Goal: Task Accomplishment & Management: Complete application form

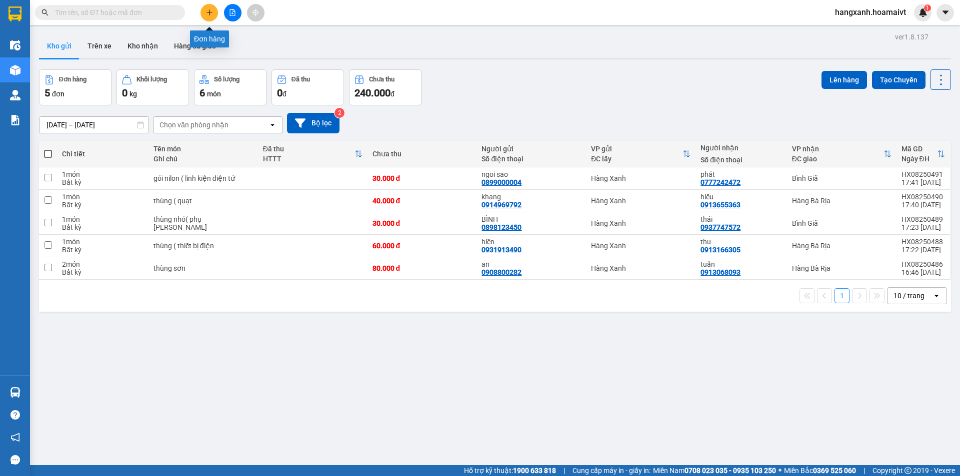
drag, startPoint x: 201, startPoint y: 13, endPoint x: 224, endPoint y: 18, distance: 23.5
click at [203, 13] on button at bounding box center [208, 12] width 17 height 17
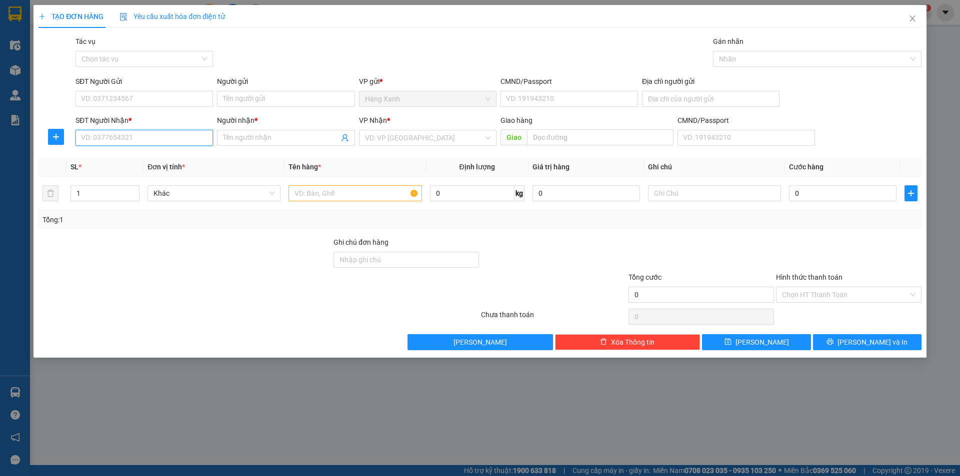
click at [131, 140] on input "SĐT Người Nhận *" at bounding box center [143, 138] width 137 height 16
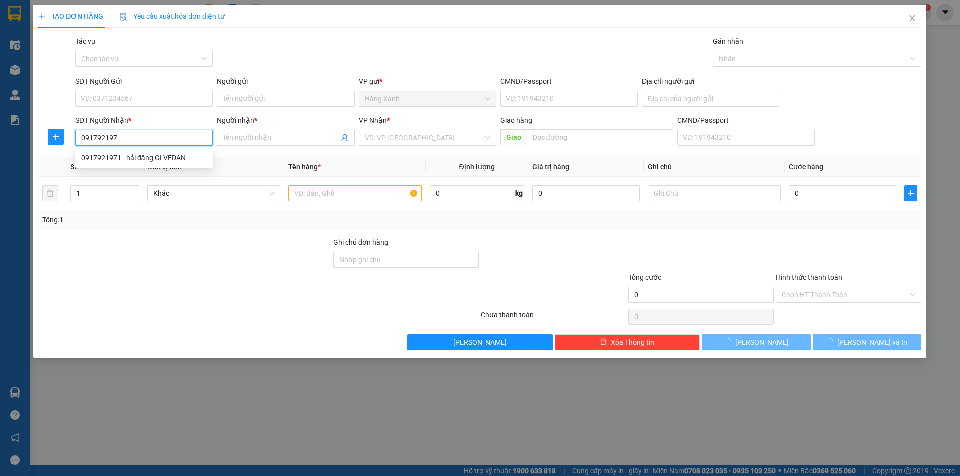
type input "0917921971"
click at [137, 161] on div "0917921971 - hải đăng GLVEDAN" at bounding box center [143, 157] width 125 height 11
type input "hải đăng GLVEDAN"
type input "P/ thái"
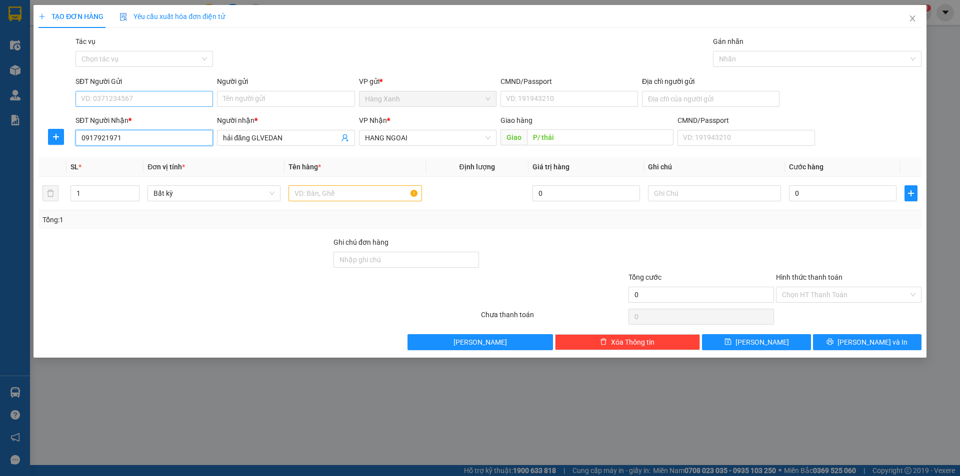
type input "0917921971"
click at [181, 103] on input "SĐT Người Gửi" at bounding box center [143, 99] width 137 height 16
click at [143, 122] on div "0901303798 - điền" at bounding box center [143, 118] width 125 height 11
type input "0901303798"
type input "điền"
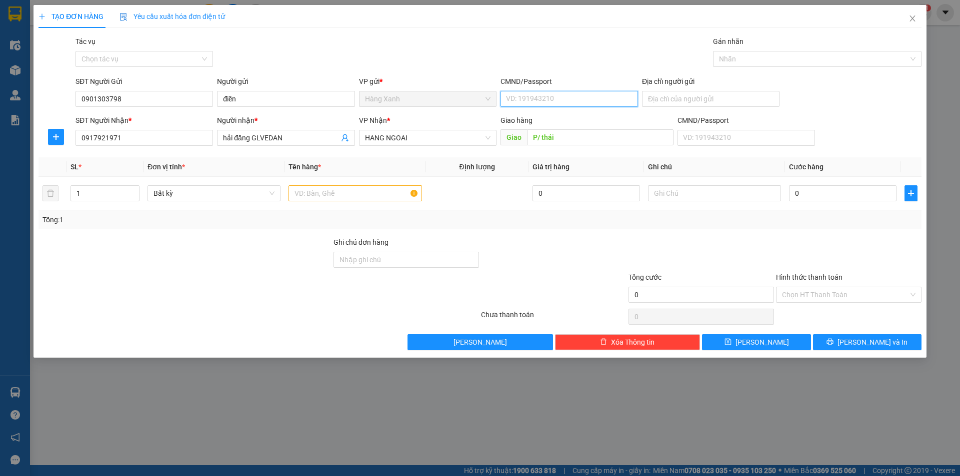
click at [537, 99] on input "CMND/Passport" at bounding box center [568, 99] width 137 height 16
click at [535, 121] on div "052093018482 | Không có địa chỉ" at bounding box center [568, 118] width 125 height 11
type input "052093018482"
click at [376, 194] on input "text" at bounding box center [354, 193] width 133 height 16
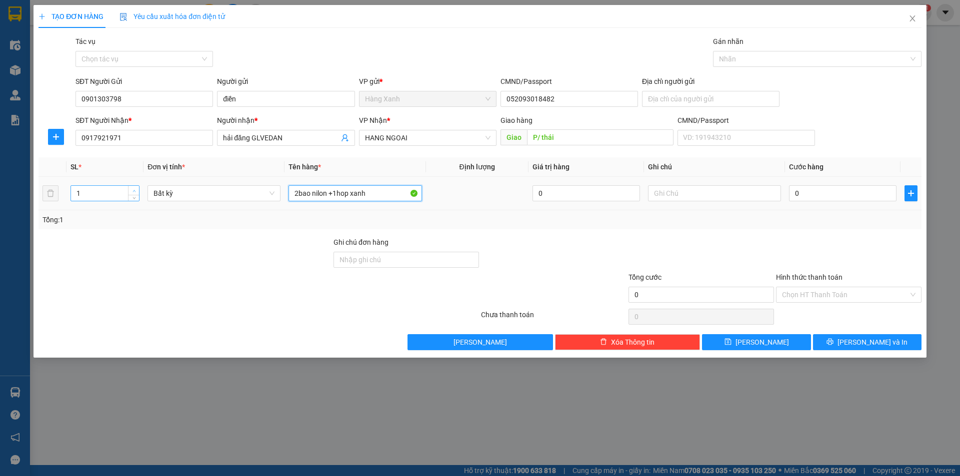
type input "2bao nilon +1hop xanh"
click at [133, 189] on icon "up" at bounding box center [133, 190] width 3 height 3
type input "3"
click at [133, 189] on icon "up" at bounding box center [133, 190] width 3 height 3
click at [805, 195] on input "0" at bounding box center [842, 193] width 107 height 16
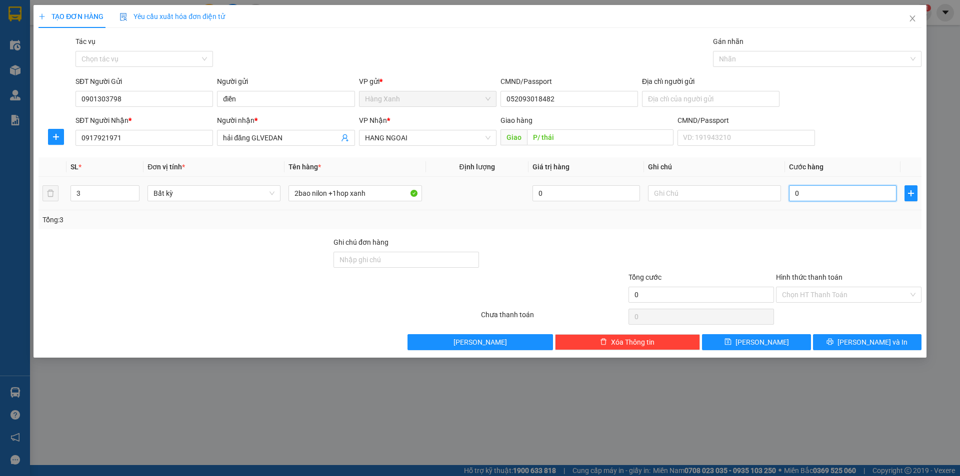
type input "1"
type input "12"
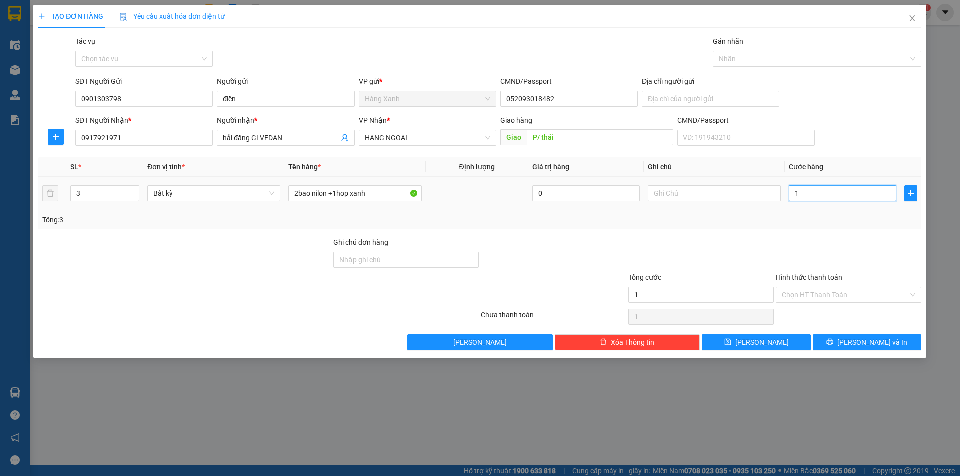
type input "12"
type input "120"
type input "120.000"
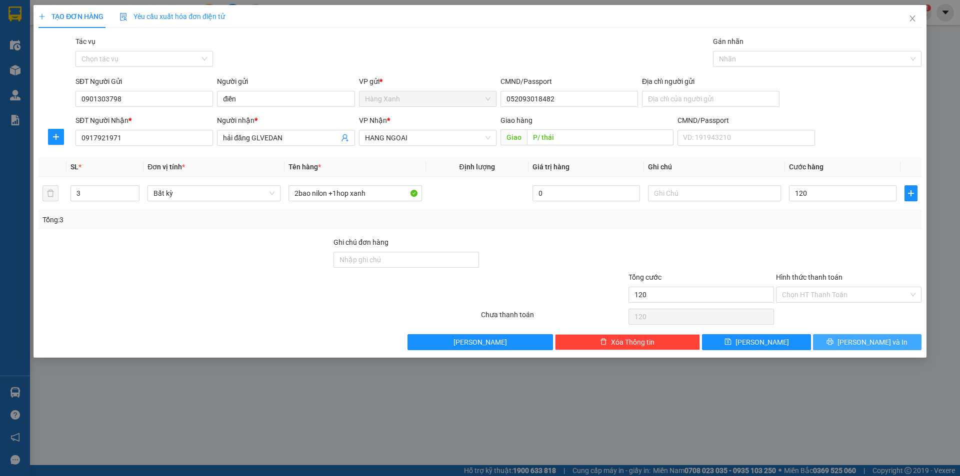
type input "120.000"
click at [859, 344] on span "[PERSON_NAME] và In" at bounding box center [872, 342] width 70 height 11
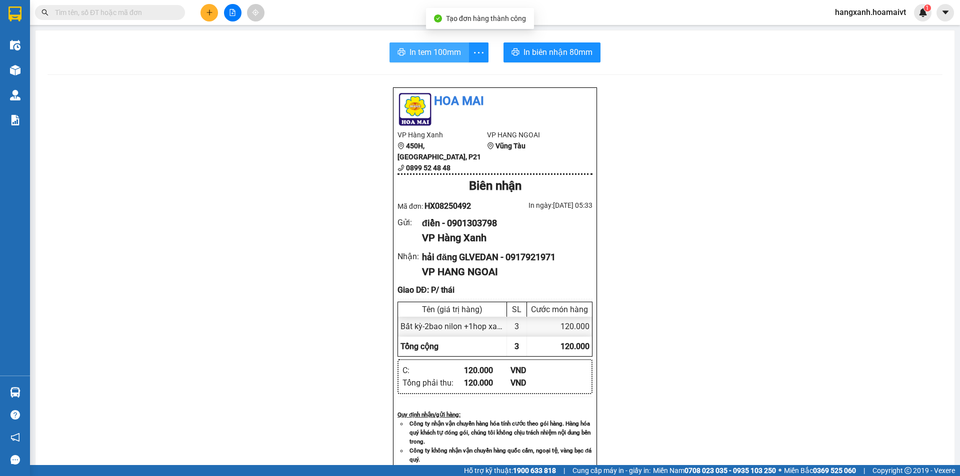
click at [419, 49] on span "In tem 100mm" at bounding box center [434, 52] width 51 height 12
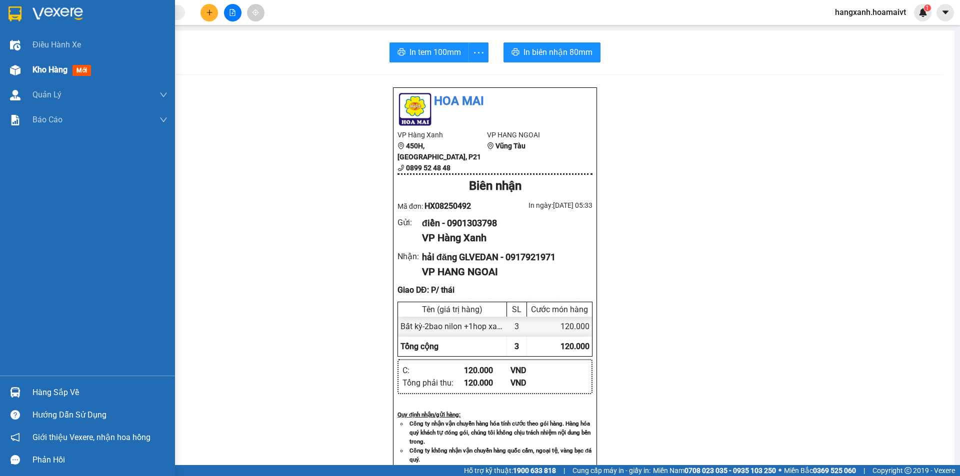
click at [86, 68] on span "mới" at bounding box center [81, 70] width 18 height 11
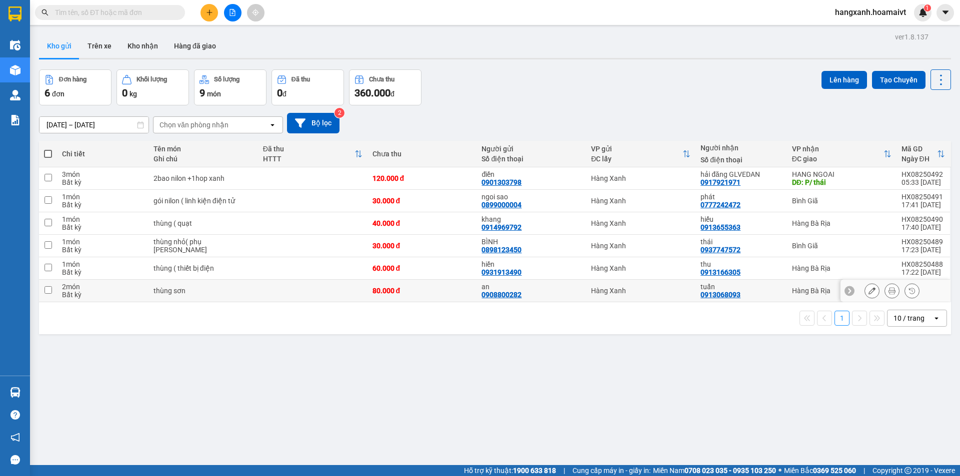
drag, startPoint x: 760, startPoint y: 289, endPoint x: 760, endPoint y: 283, distance: 6.5
click at [760, 288] on div "tuấn" at bounding box center [740, 287] width 81 height 8
checkbox input "true"
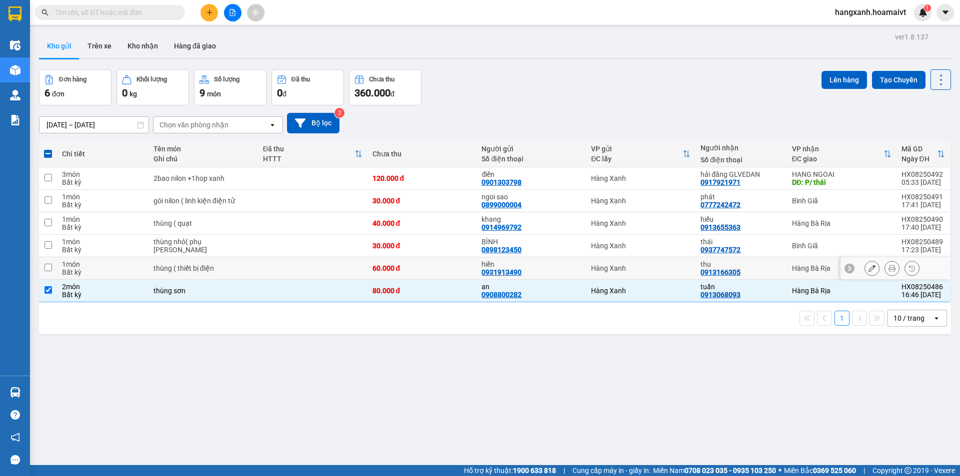
drag, startPoint x: 761, startPoint y: 276, endPoint x: 767, endPoint y: 261, distance: 15.5
click at [761, 275] on div "thu 0913166305" at bounding box center [740, 268] width 81 height 16
checkbox input "true"
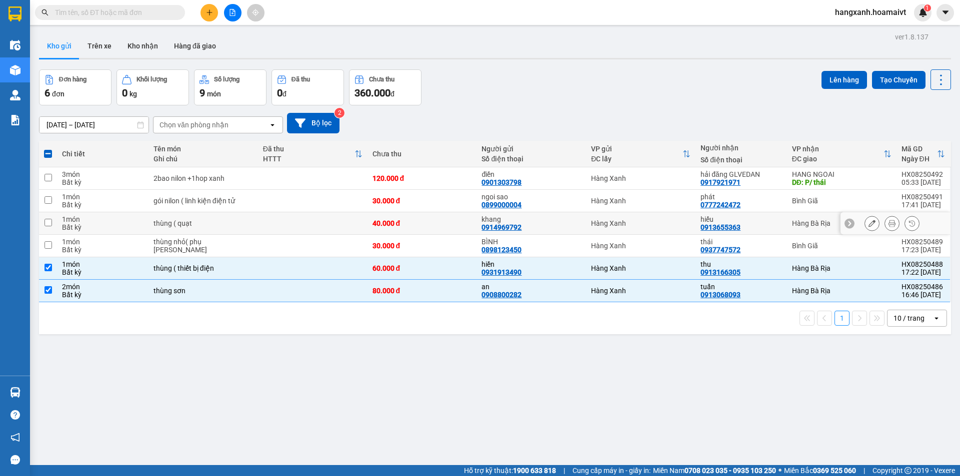
click at [766, 225] on div "hiếu 0913655363" at bounding box center [740, 223] width 81 height 16
checkbox input "true"
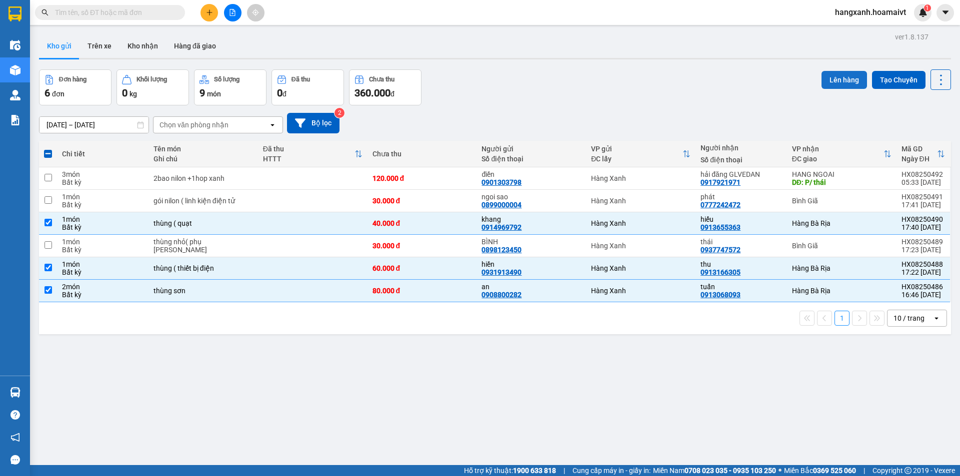
click at [826, 81] on button "Lên hàng" at bounding box center [843, 80] width 45 height 18
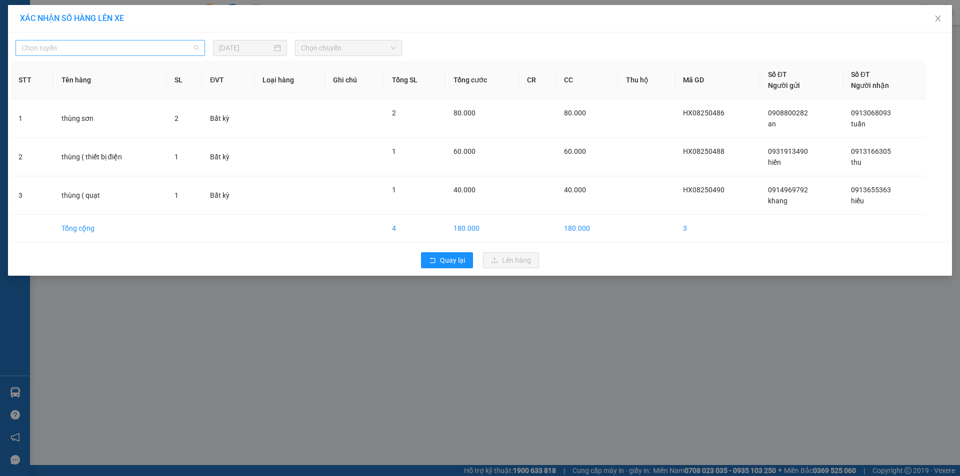
drag, startPoint x: 138, startPoint y: 51, endPoint x: 70, endPoint y: 74, distance: 71.4
click at [137, 51] on span "Chọn tuyến" at bounding box center [109, 47] width 177 height 15
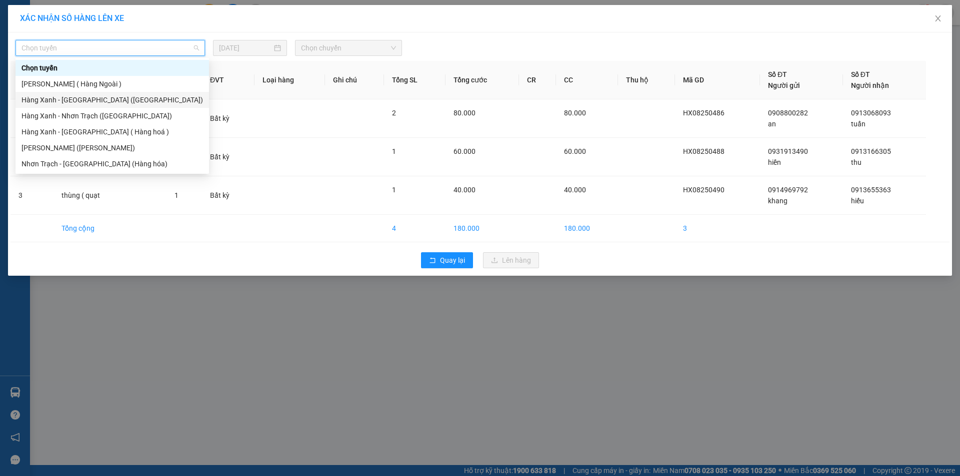
drag, startPoint x: 73, startPoint y: 102, endPoint x: 295, endPoint y: 75, distance: 224.0
click at [111, 102] on div "Hàng Xanh - [GEOGRAPHIC_DATA] ([GEOGRAPHIC_DATA])" at bounding box center [111, 99] width 181 height 11
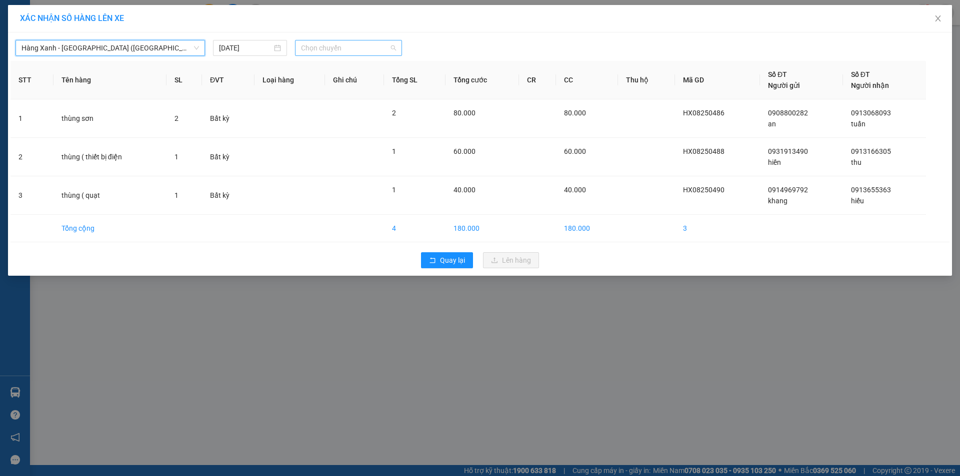
click at [317, 46] on span "Chọn chuyến" at bounding box center [348, 47] width 95 height 15
type input "0545"
click at [369, 85] on div "Thêm chuyến " 05:45 "" at bounding box center [348, 84] width 106 height 17
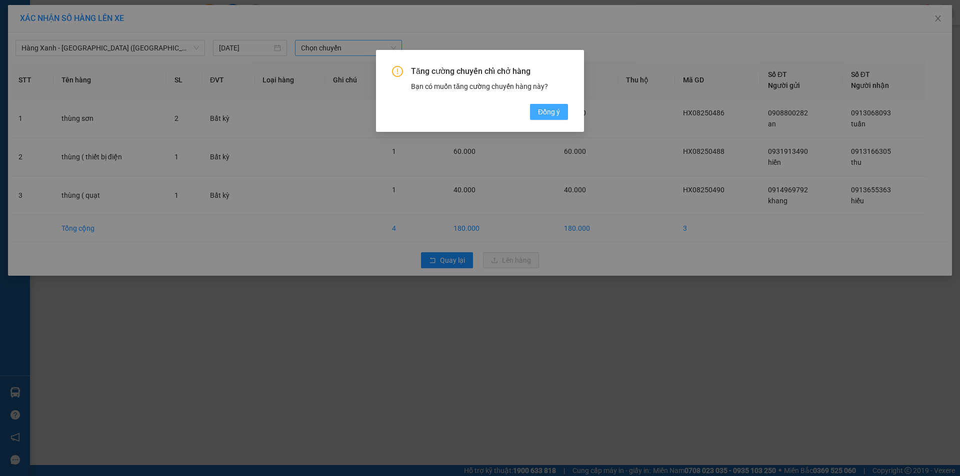
drag, startPoint x: 560, startPoint y: 116, endPoint x: 530, endPoint y: 127, distance: 31.9
click at [560, 115] on button "Đồng ý" at bounding box center [549, 112] width 38 height 16
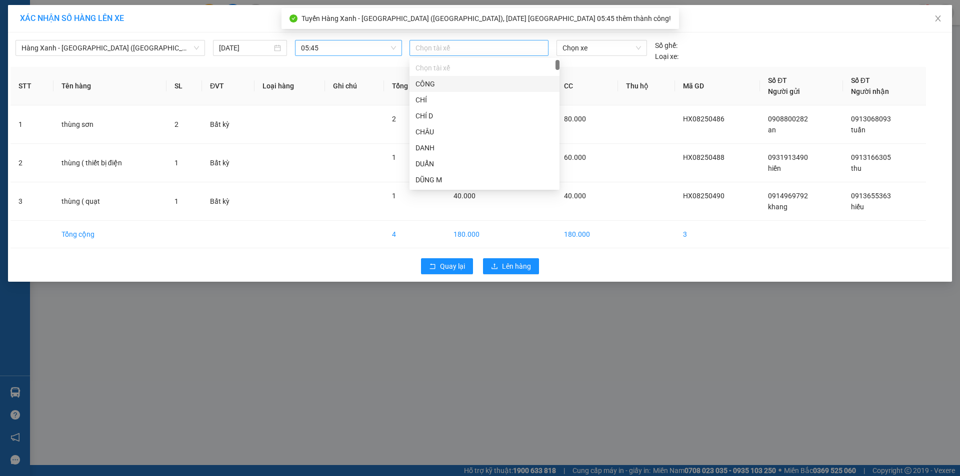
click at [444, 49] on div at bounding box center [479, 48] width 134 height 12
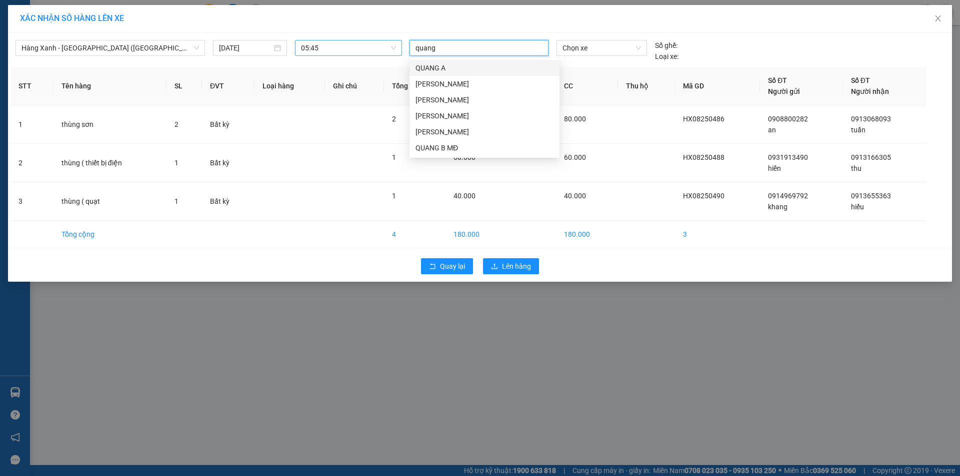
type input "quang b"
drag, startPoint x: 436, startPoint y: 65, endPoint x: 533, endPoint y: 52, distance: 97.8
click at [436, 66] on div "QUANG B MĐ" at bounding box center [484, 67] width 138 height 11
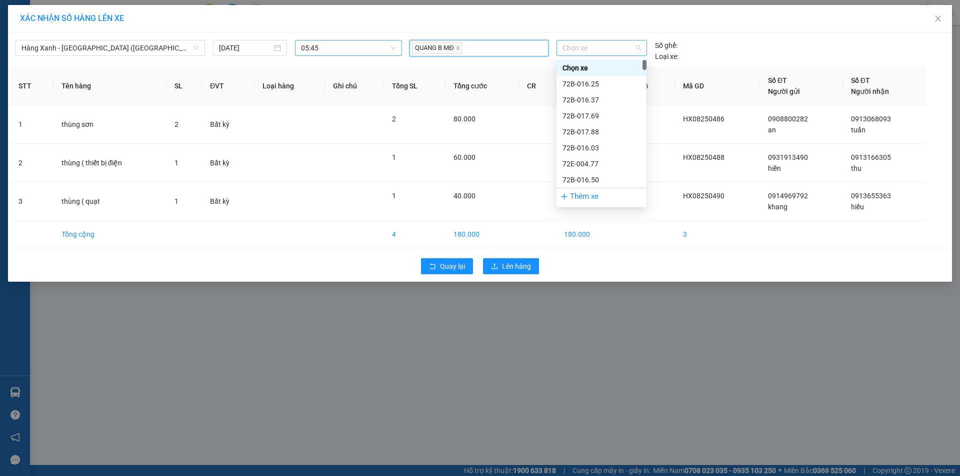
click at [559, 50] on div "Chọn xe" at bounding box center [601, 48] width 90 height 16
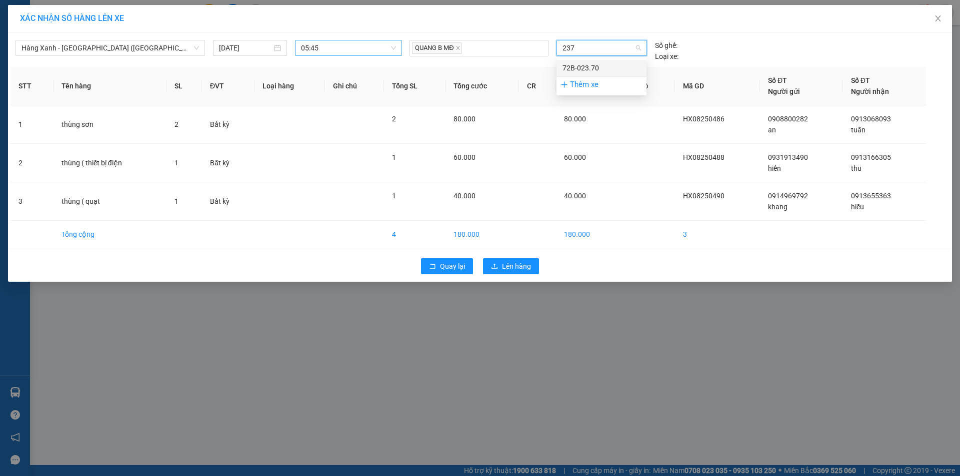
type input "2370"
click at [596, 68] on div "72B-023.70" at bounding box center [601, 67] width 78 height 11
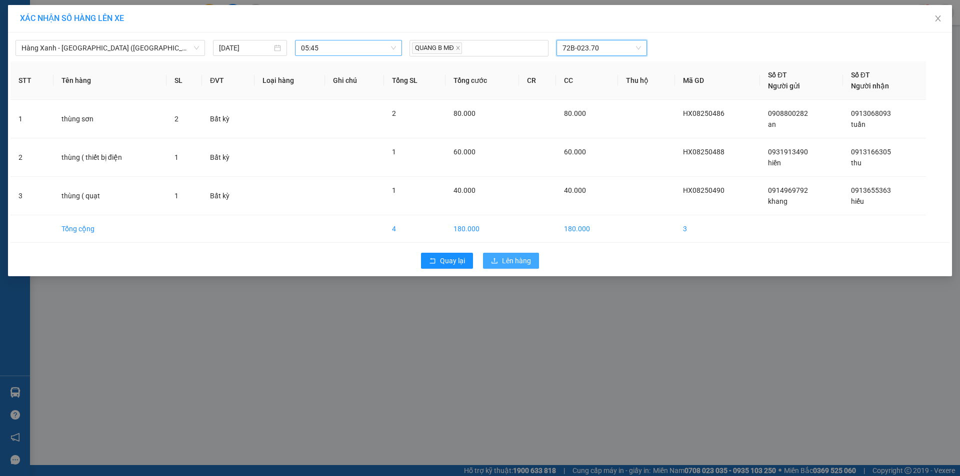
click at [503, 258] on span "Lên hàng" at bounding box center [516, 260] width 29 height 11
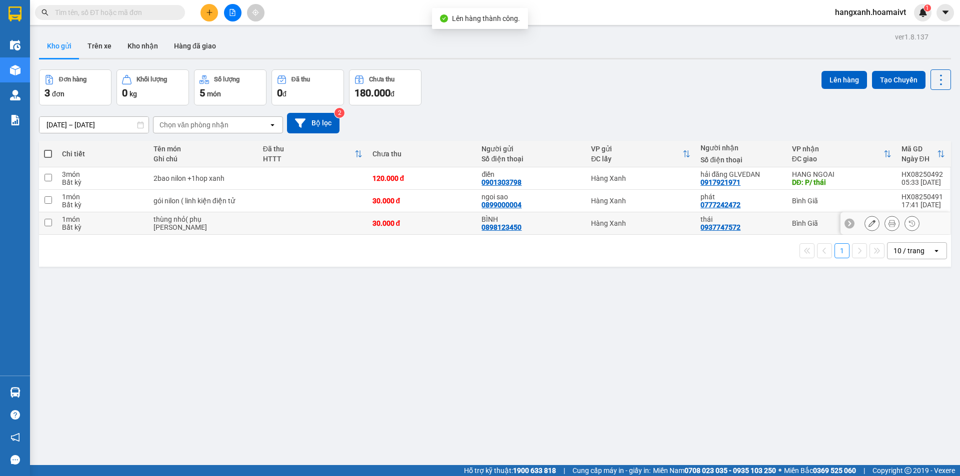
click at [766, 226] on div "thái 0937747572" at bounding box center [740, 223] width 81 height 16
checkbox input "true"
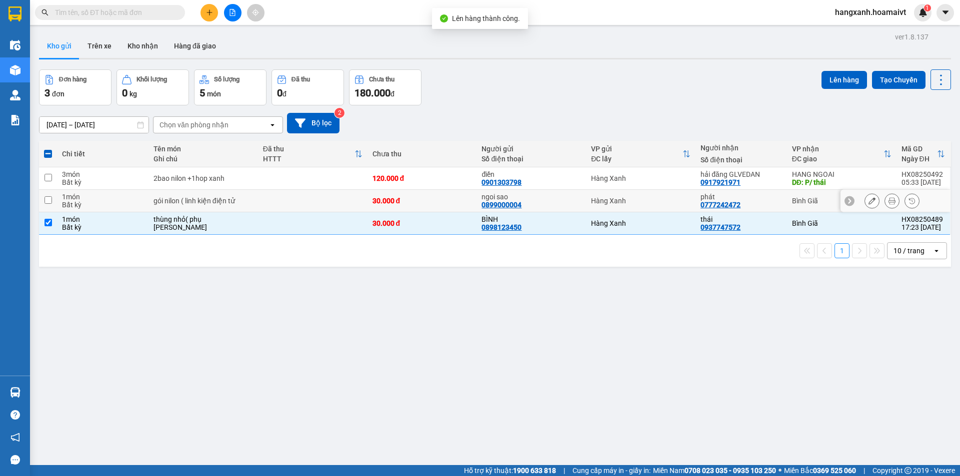
click at [766, 207] on div "phát 0777242472" at bounding box center [740, 201] width 81 height 16
checkbox input "true"
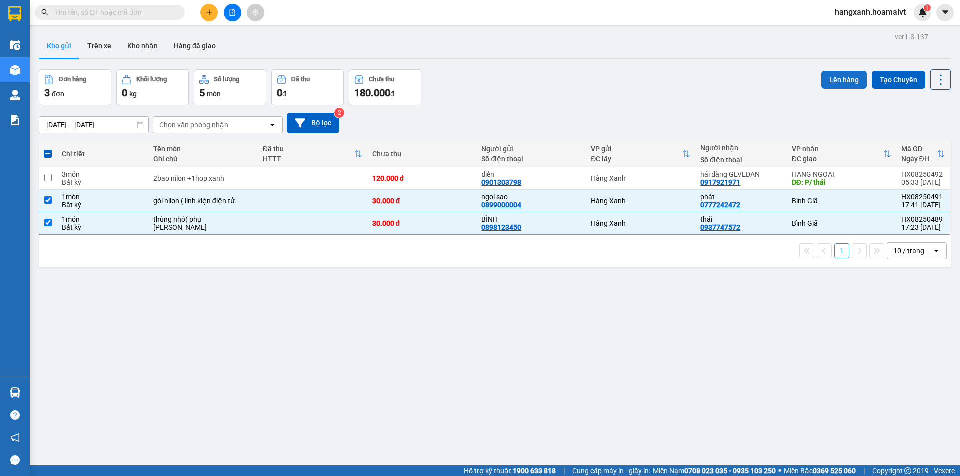
click at [847, 76] on button "Lên hàng" at bounding box center [843, 80] width 45 height 18
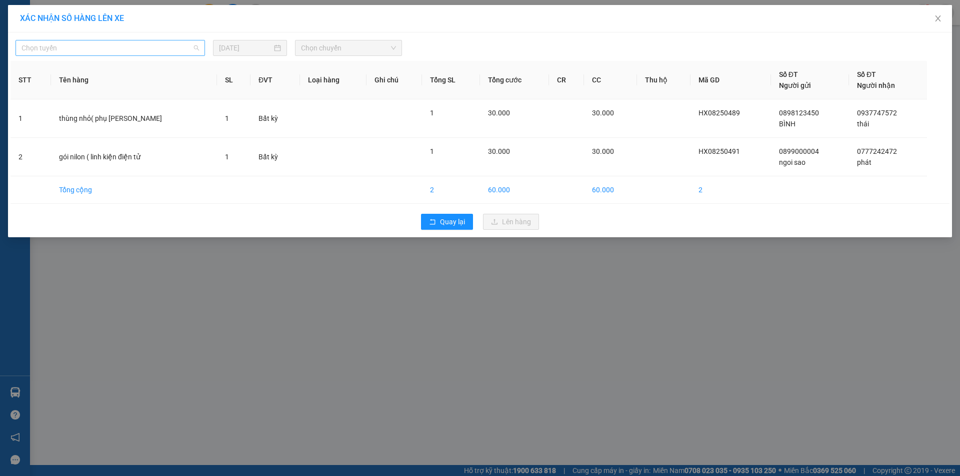
click at [65, 45] on span "Chọn tuyến" at bounding box center [109, 47] width 177 height 15
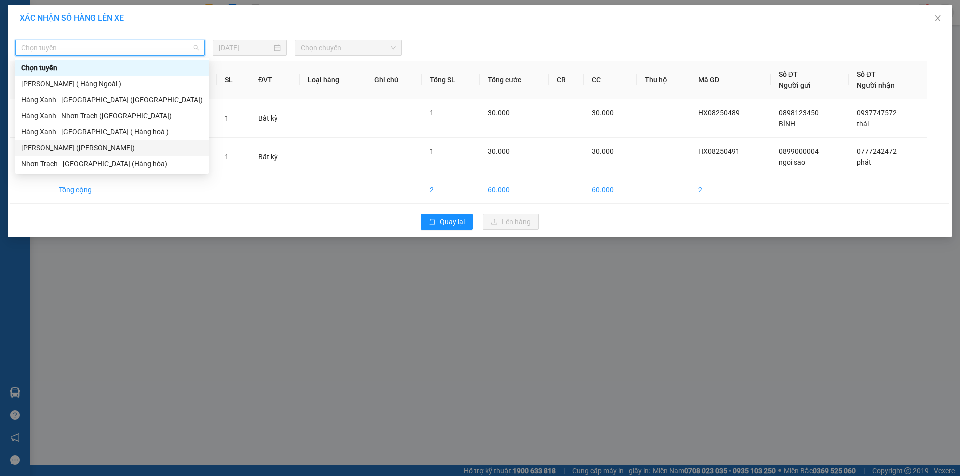
drag, startPoint x: 69, startPoint y: 152, endPoint x: 253, endPoint y: 90, distance: 193.9
click at [69, 151] on div "[PERSON_NAME] ([PERSON_NAME])" at bounding box center [111, 147] width 181 height 11
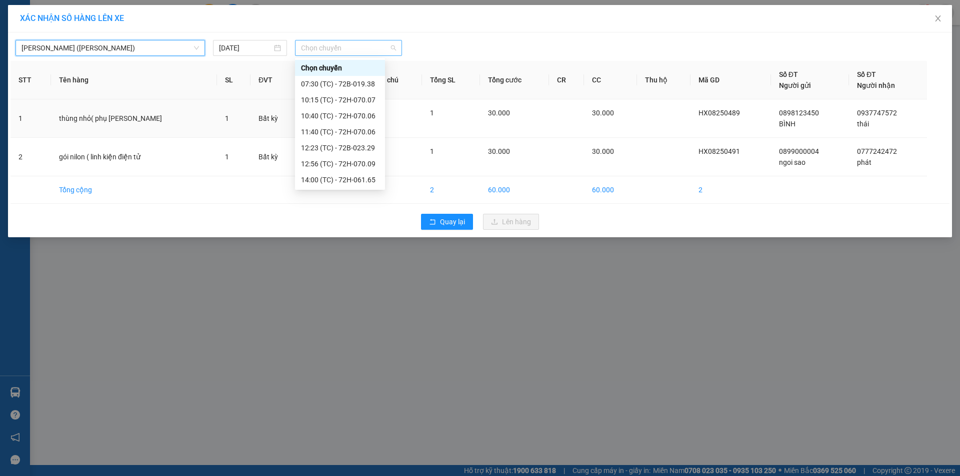
click at [323, 49] on span "Chọn chuyến" at bounding box center [348, 47] width 95 height 15
click at [267, 50] on input "[DATE]" at bounding box center [245, 47] width 53 height 11
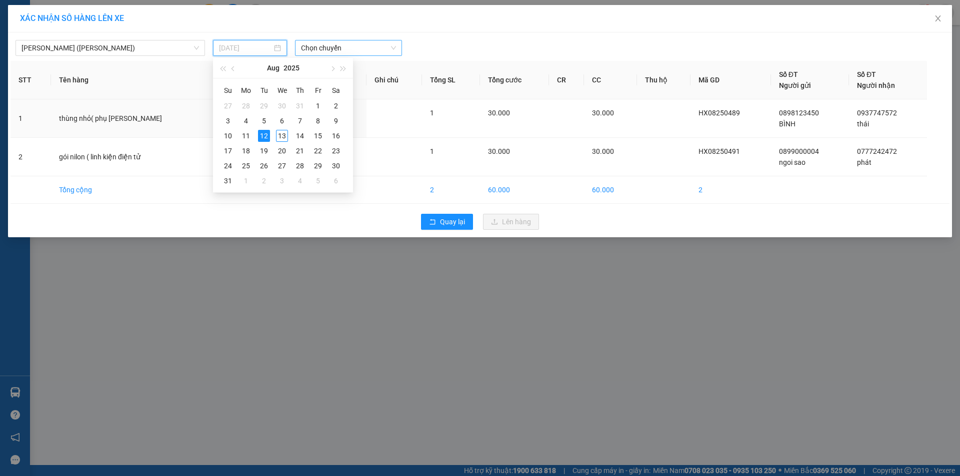
drag, startPoint x: 282, startPoint y: 136, endPoint x: 378, endPoint y: 41, distance: 134.3
click at [288, 133] on td "13" at bounding box center [282, 135] width 18 height 15
type input "[DATE]"
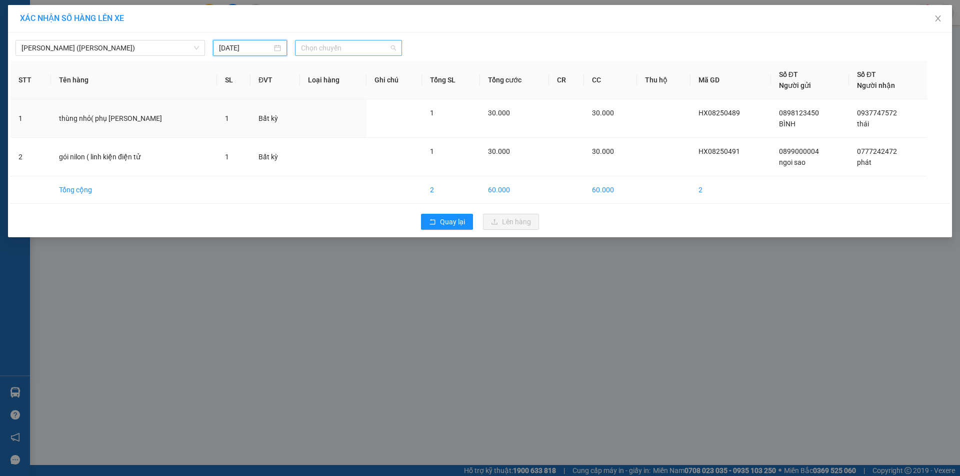
click at [377, 40] on span "Chọn chuyến" at bounding box center [348, 47] width 95 height 15
type input "0545"
click at [358, 87] on div "Thêm chuyến " 05:45 "" at bounding box center [348, 84] width 106 height 17
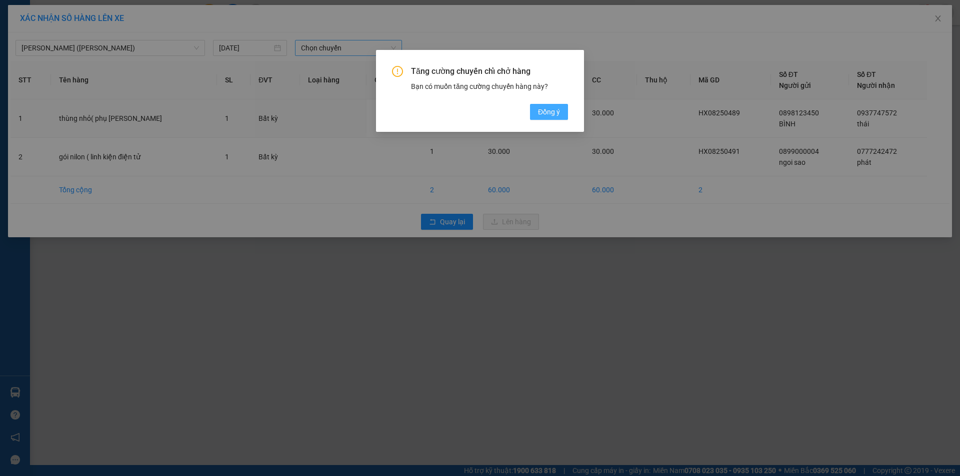
click at [558, 114] on span "Đồng ý" at bounding box center [549, 111] width 22 height 11
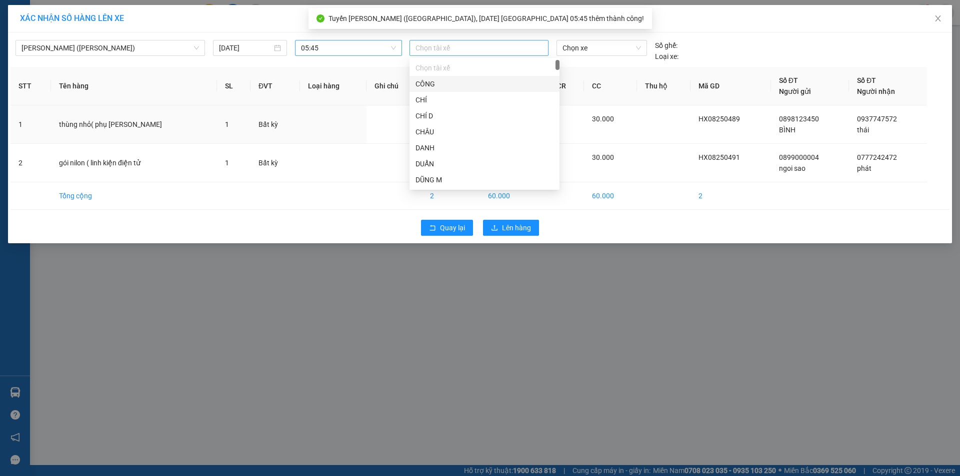
click at [448, 41] on div "Chọn tài xế" at bounding box center [478, 48] width 139 height 16
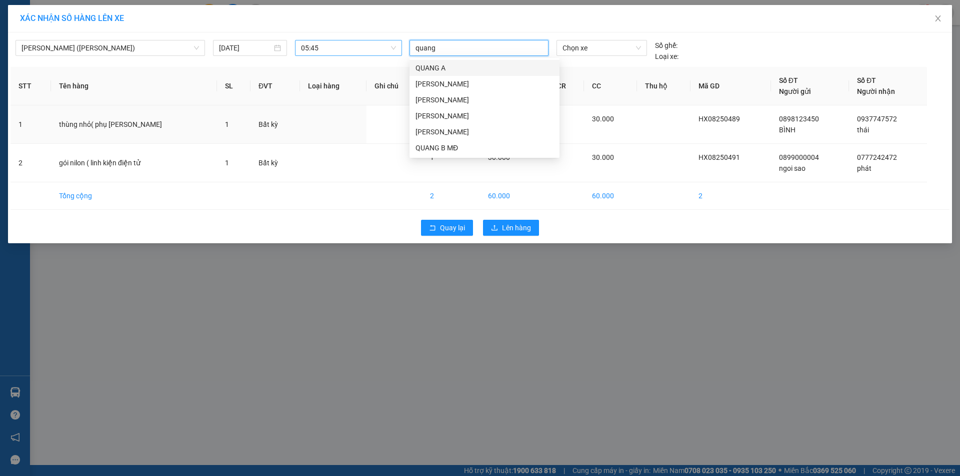
type input "quang b"
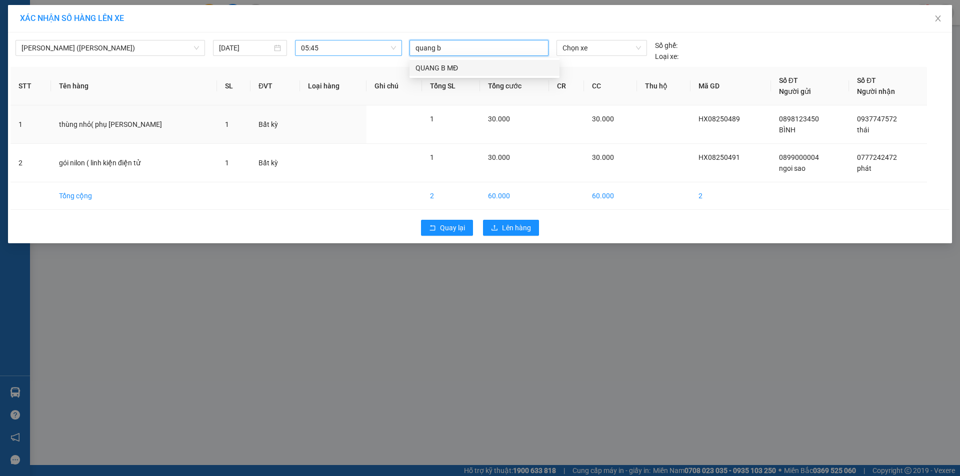
click at [440, 67] on div "QUANG B MĐ" at bounding box center [484, 67] width 138 height 11
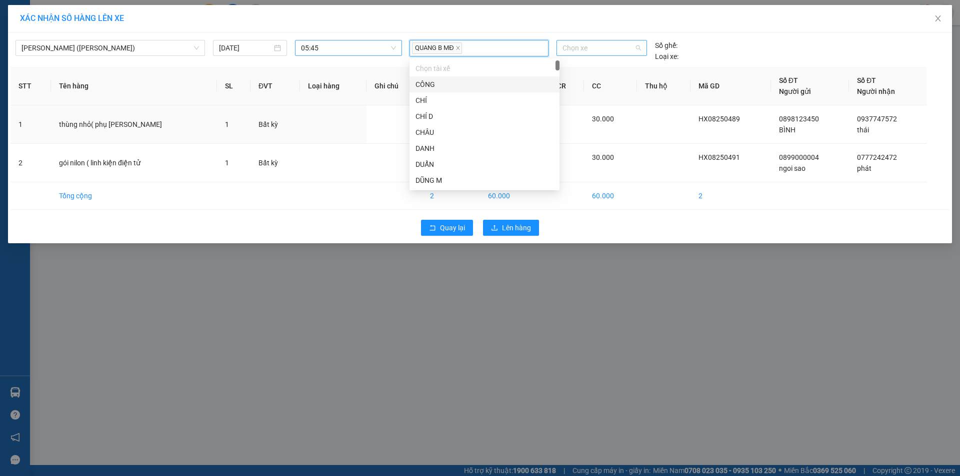
click at [591, 43] on span "Chọn xe" at bounding box center [601, 47] width 78 height 15
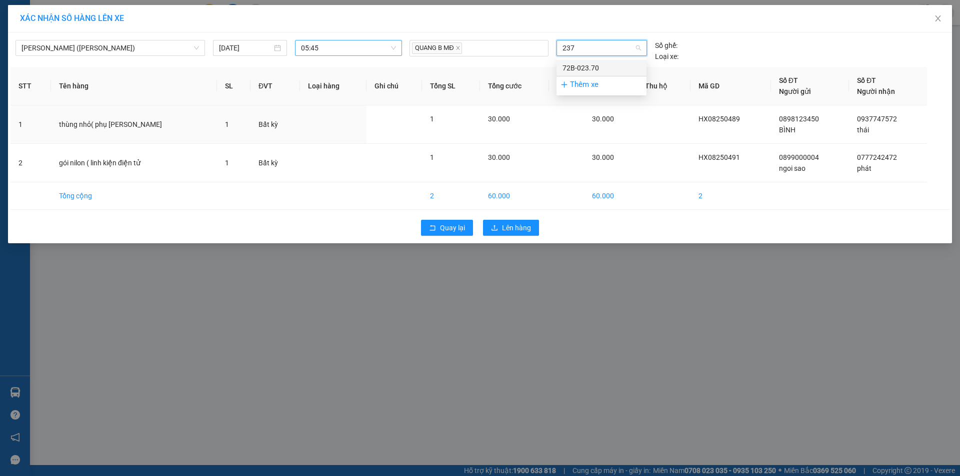
type input "2370"
drag, startPoint x: 612, startPoint y: 70, endPoint x: 605, endPoint y: 82, distance: 14.1
click at [610, 71] on div "72B-023.70" at bounding box center [601, 67] width 78 height 11
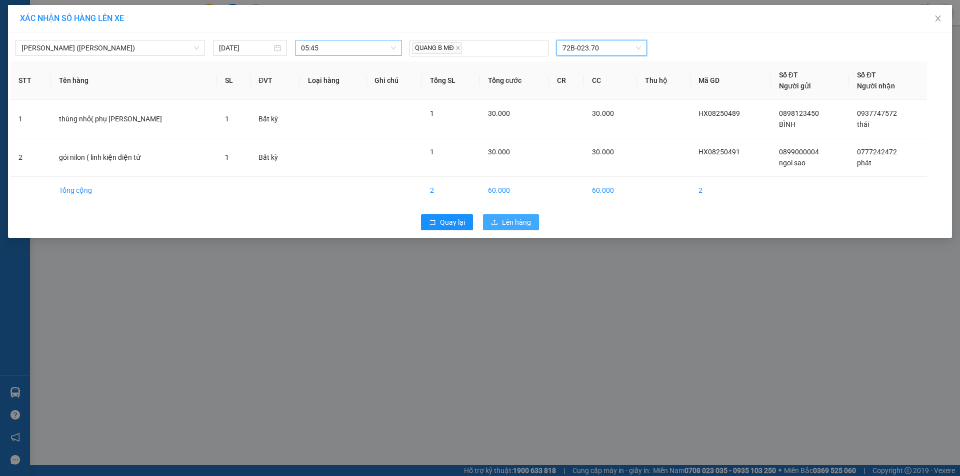
drag, startPoint x: 522, startPoint y: 221, endPoint x: 543, endPoint y: 219, distance: 20.6
click at [525, 221] on span "Lên hàng" at bounding box center [516, 222] width 29 height 11
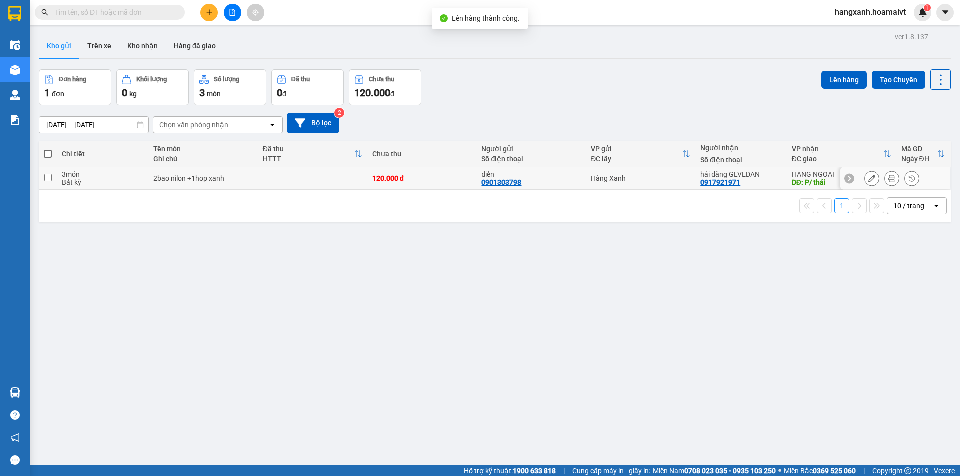
click at [672, 181] on div "Hàng Xanh" at bounding box center [640, 178] width 99 height 8
checkbox input "true"
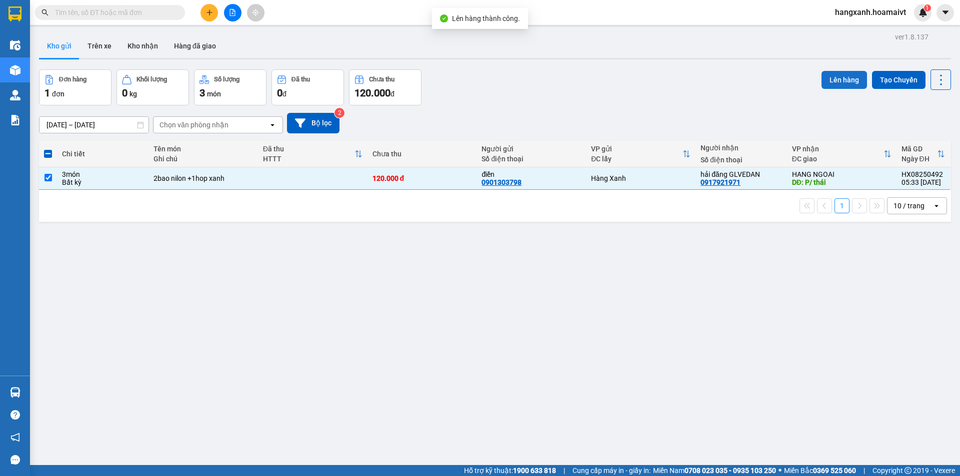
click at [831, 80] on button "Lên hàng" at bounding box center [843, 80] width 45 height 18
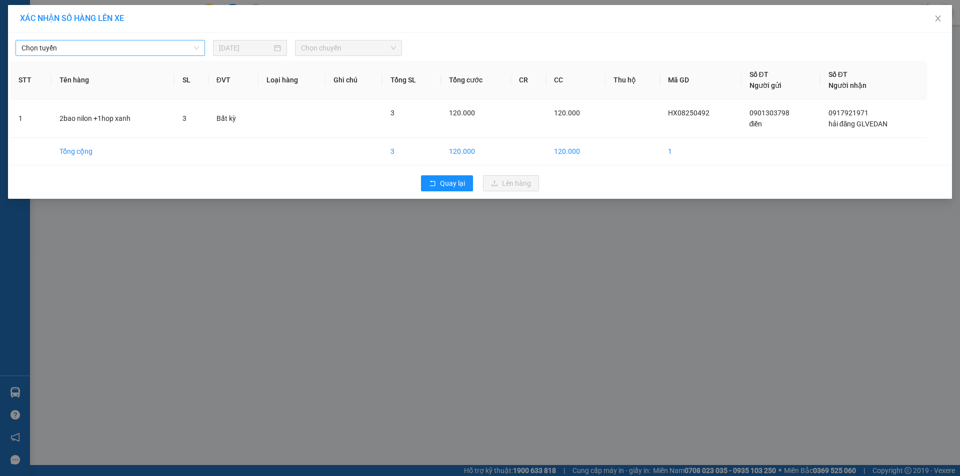
drag, startPoint x: 143, startPoint y: 46, endPoint x: 132, endPoint y: 46, distance: 11.0
click at [138, 46] on span "Chọn tuyến" at bounding box center [109, 47] width 177 height 15
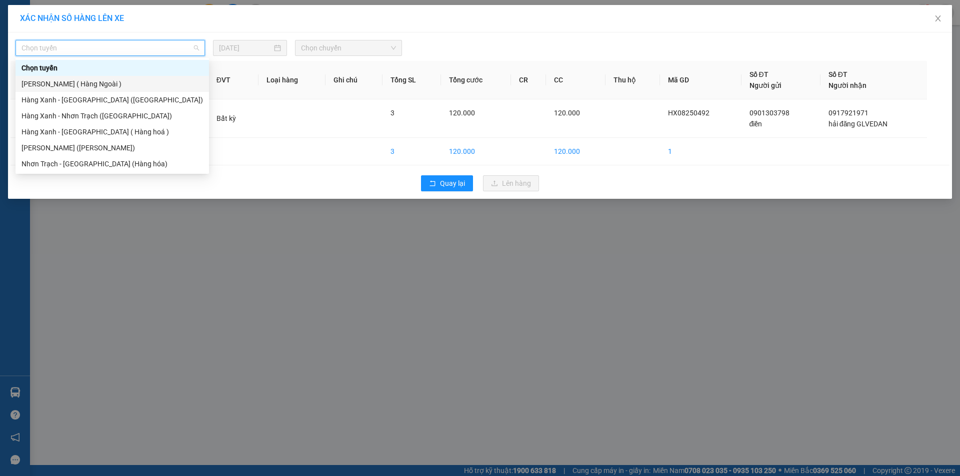
click at [64, 83] on div "[PERSON_NAME] ( Hàng Ngoài )" at bounding box center [111, 83] width 181 height 11
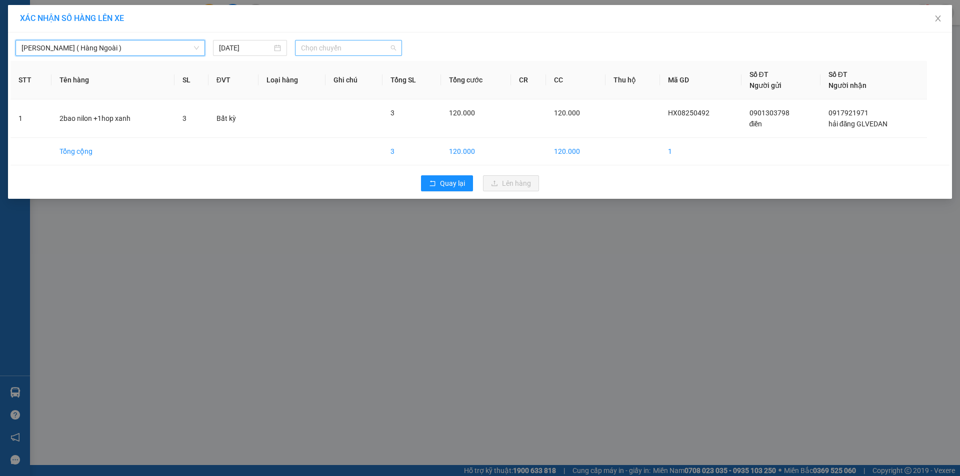
click at [319, 44] on span "Chọn chuyến" at bounding box center [348, 47] width 95 height 15
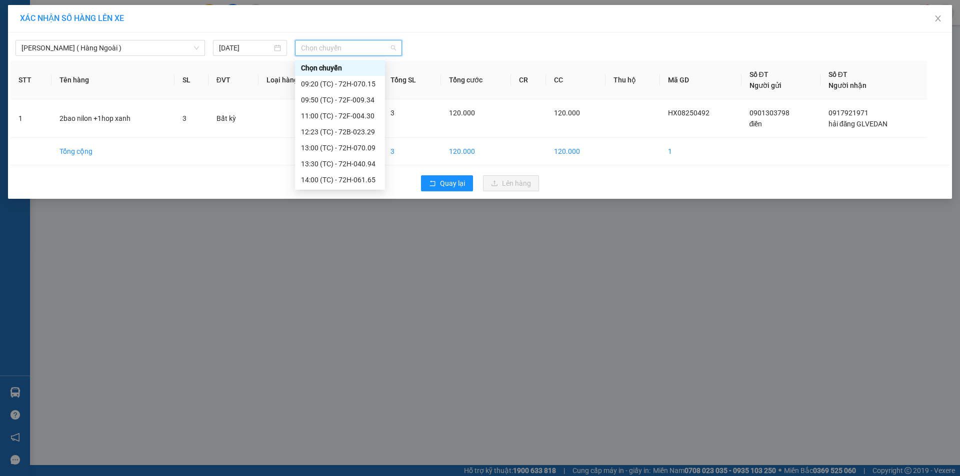
type input "1"
click at [273, 43] on div "[DATE]" at bounding box center [250, 47] width 62 height 11
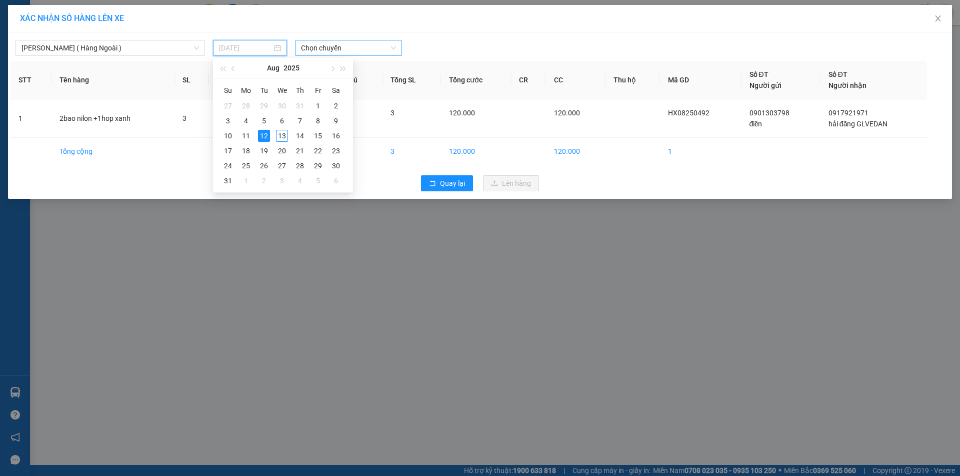
drag, startPoint x: 280, startPoint y: 132, endPoint x: 318, endPoint y: 72, distance: 71.3
click at [282, 130] on div "13" at bounding box center [282, 136] width 12 height 12
type input "[DATE]"
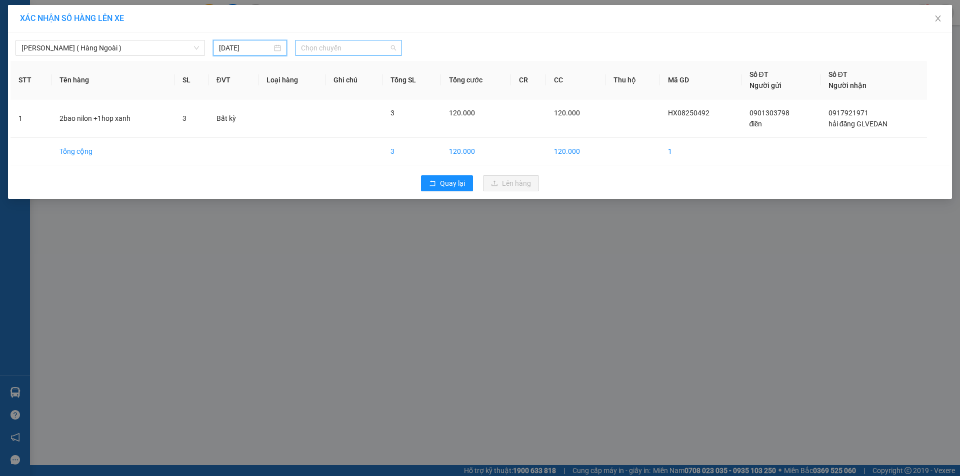
click at [330, 47] on span "Chọn chuyến" at bounding box center [348, 47] width 95 height 15
type input "0545"
click at [352, 79] on div "Thêm chuyến " 05:45 "" at bounding box center [348, 84] width 106 height 17
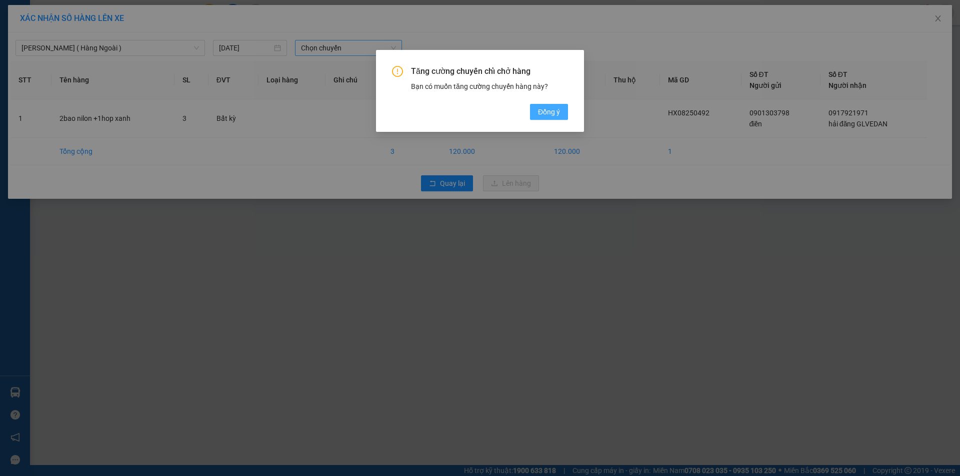
click at [542, 112] on span "Đồng ý" at bounding box center [549, 111] width 22 height 11
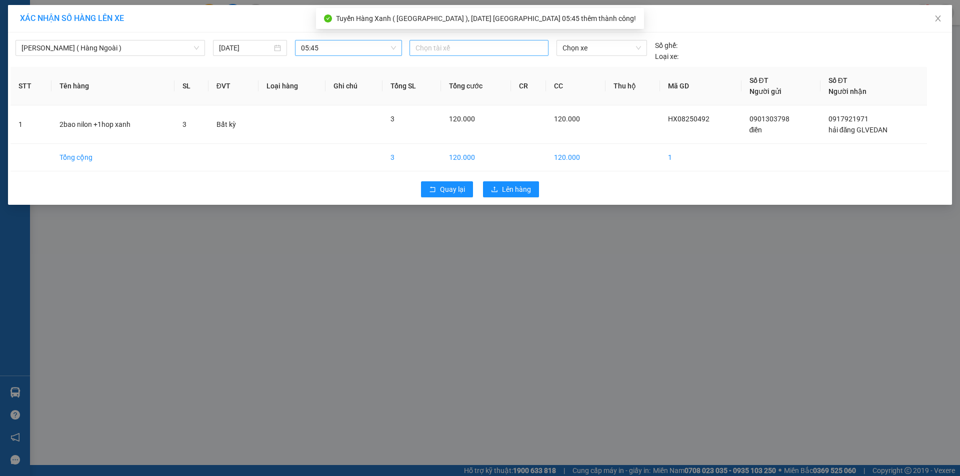
click at [456, 49] on div at bounding box center [479, 48] width 134 height 12
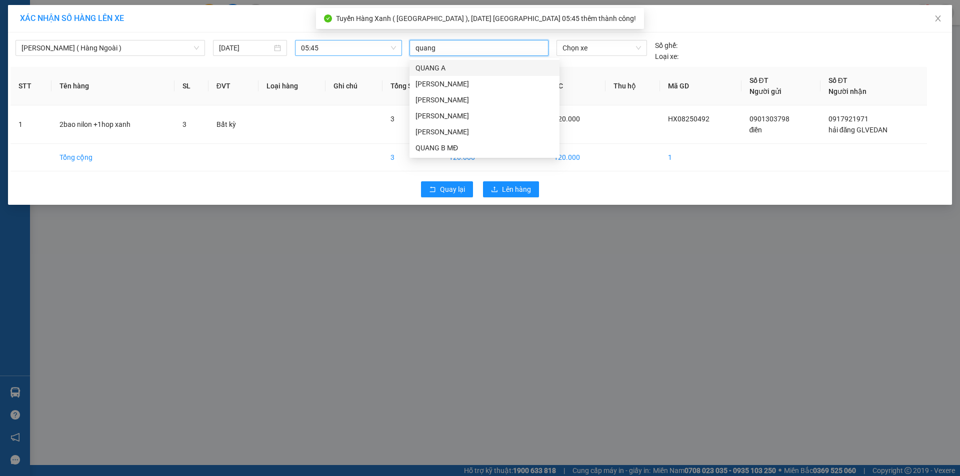
type input "quang b"
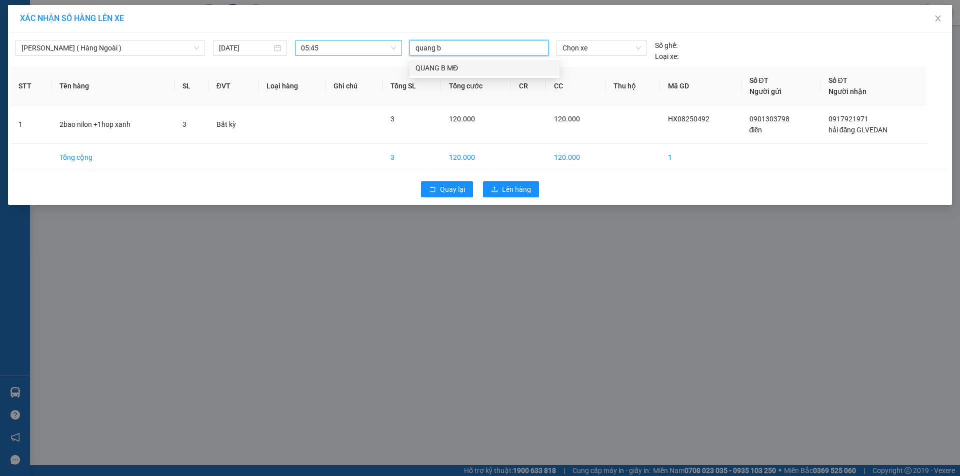
click at [449, 63] on div "QUANG B MĐ" at bounding box center [484, 67] width 138 height 11
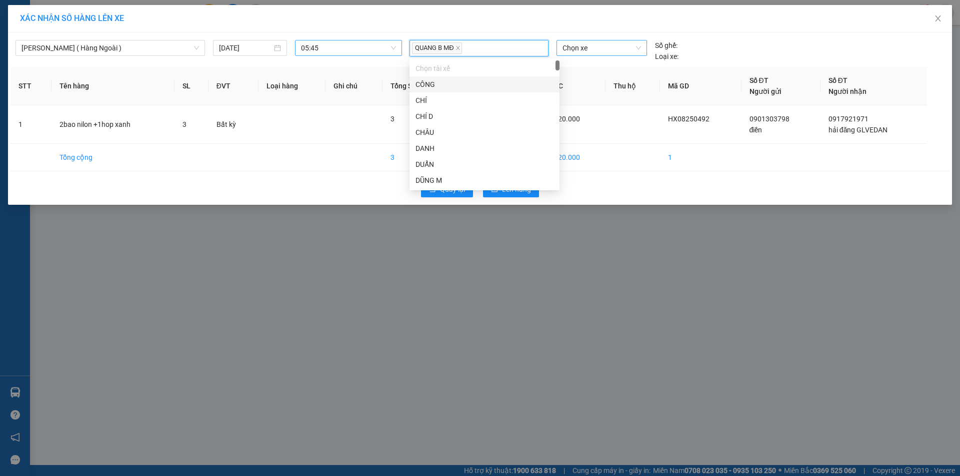
click at [615, 52] on span "Chọn xe" at bounding box center [601, 47] width 78 height 15
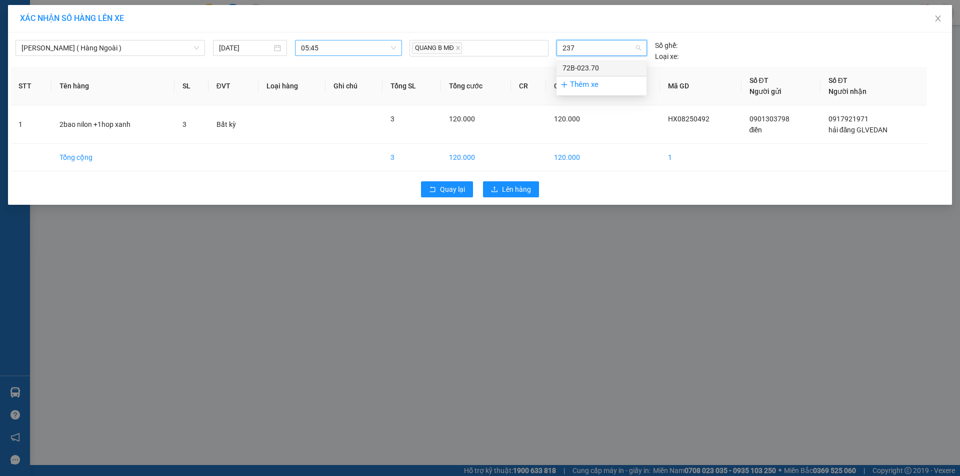
type input "2370"
click at [634, 60] on div "72B-023.70" at bounding box center [601, 68] width 90 height 16
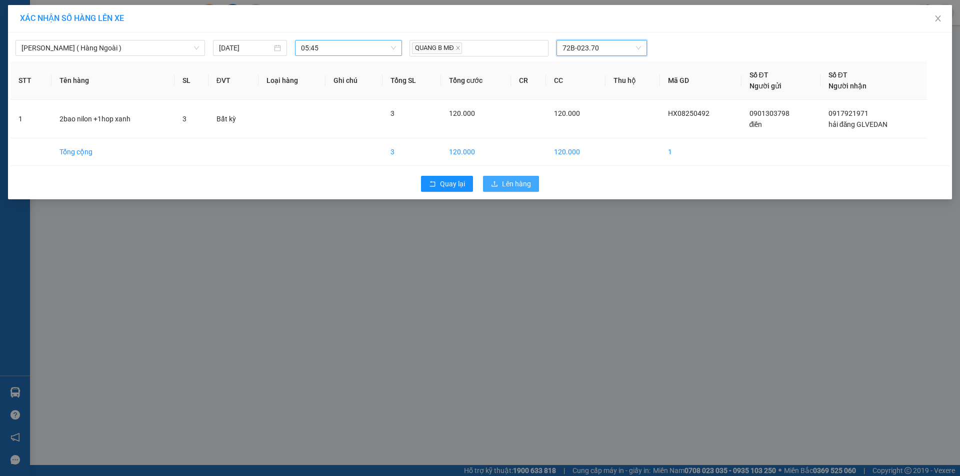
drag, startPoint x: 518, startPoint y: 187, endPoint x: 534, endPoint y: 192, distance: 16.8
click at [519, 186] on span "Lên hàng" at bounding box center [516, 183] width 29 height 11
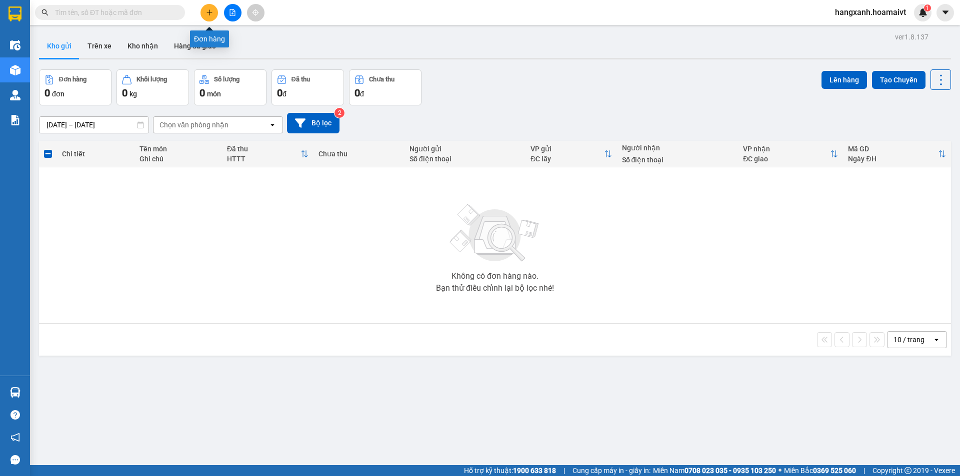
click at [202, 17] on button at bounding box center [208, 12] width 17 height 17
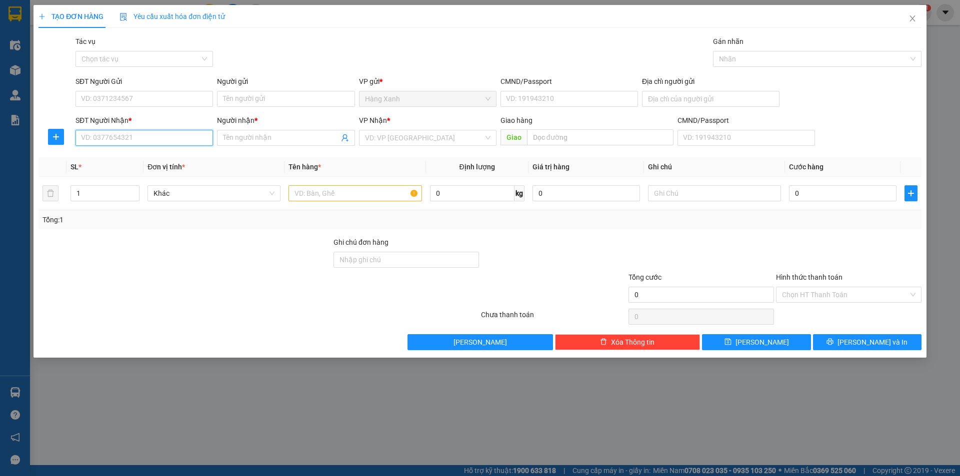
click at [87, 139] on input "SĐT Người Nhận *" at bounding box center [143, 138] width 137 height 16
type input "8"
drag, startPoint x: 140, startPoint y: 154, endPoint x: 174, endPoint y: 114, distance: 52.5
click at [140, 155] on div "0908778858 - xuan" at bounding box center [143, 157] width 125 height 11
type input "0908778858"
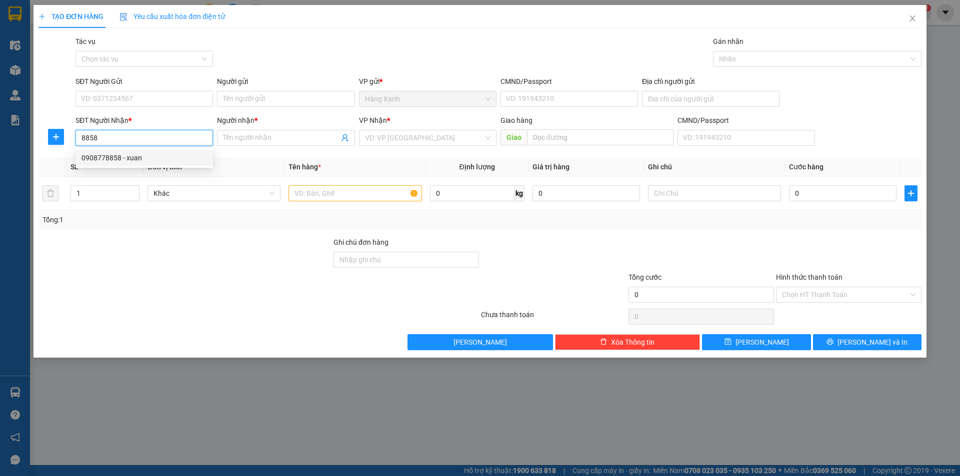
type input "xuan"
type input "0908778858"
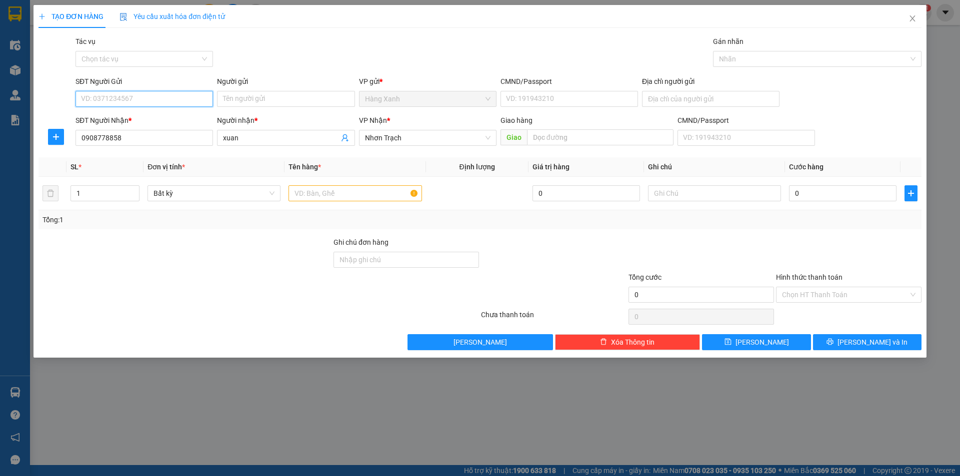
click at [158, 105] on input "SĐT Người Gửi" at bounding box center [143, 99] width 137 height 16
click at [107, 116] on div "0908737892 - phi" at bounding box center [143, 118] width 125 height 11
type input "0908737892"
type input "phi"
type input "2"
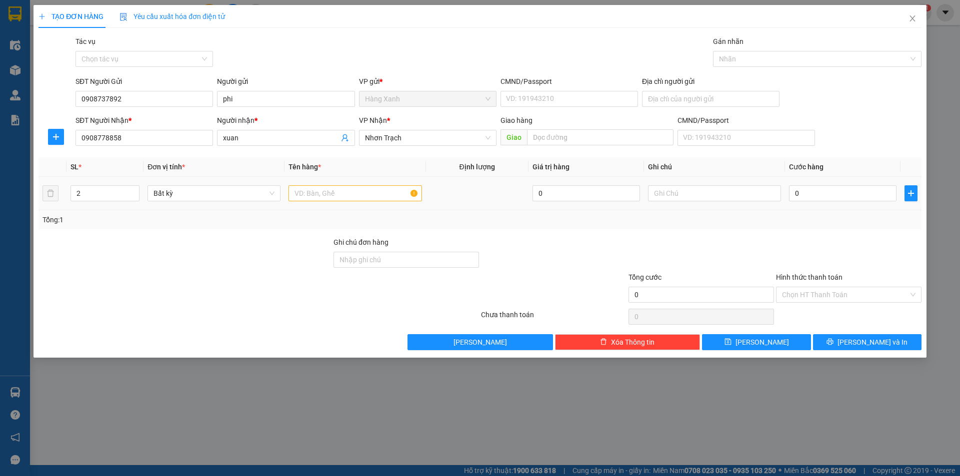
drag, startPoint x: 131, startPoint y: 191, endPoint x: 237, endPoint y: 173, distance: 107.5
click at [137, 191] on span "up" at bounding box center [134, 190] width 6 height 6
click at [329, 194] on input "text" at bounding box center [354, 193] width 133 height 16
type input "bao"
click at [804, 197] on input "0" at bounding box center [842, 193] width 107 height 16
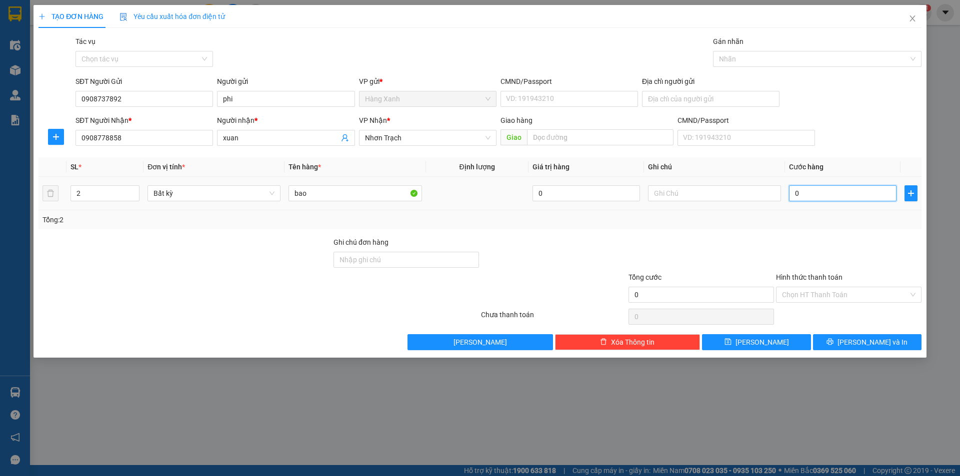
type input "1"
type input "10"
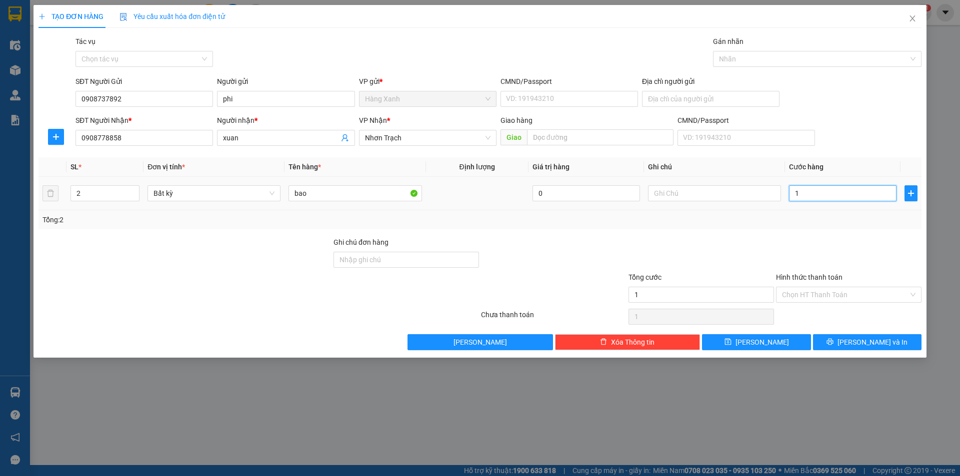
type input "10"
type input "100"
type input "100.000"
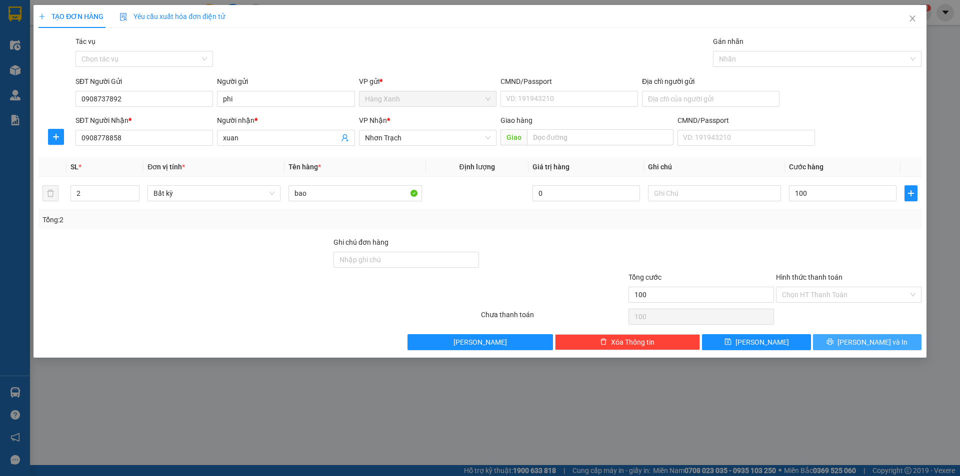
type input "100.000"
click at [869, 337] on span "[PERSON_NAME] và In" at bounding box center [872, 342] width 70 height 11
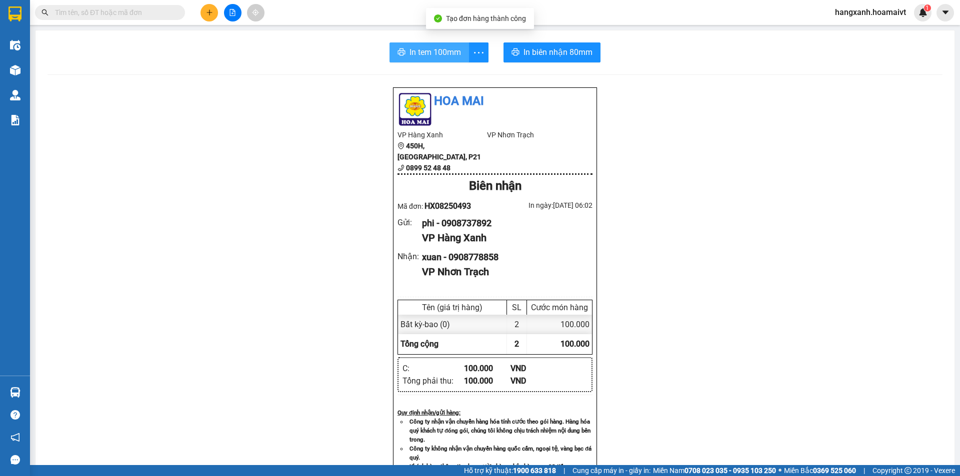
click at [412, 46] on span "In tem 100mm" at bounding box center [434, 52] width 51 height 12
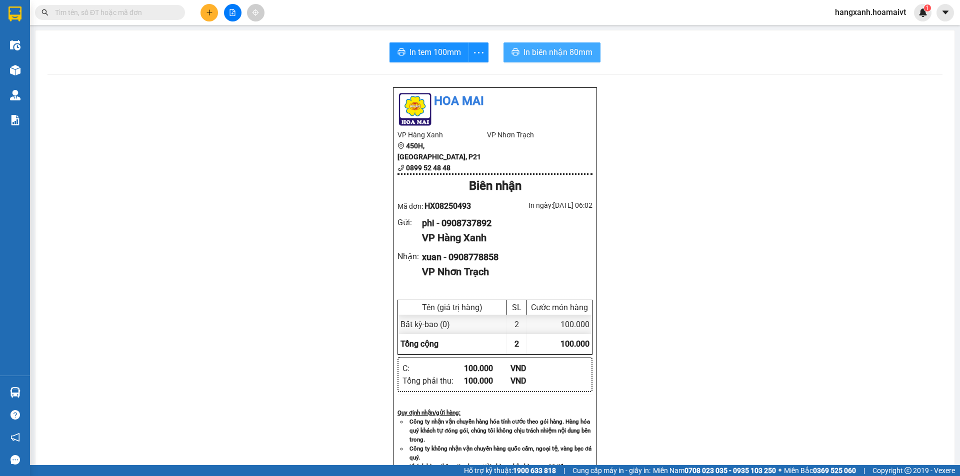
drag, startPoint x: 554, startPoint y: 47, endPoint x: 571, endPoint y: 84, distance: 40.5
click at [553, 47] on span "In biên nhận 80mm" at bounding box center [557, 52] width 69 height 12
click at [209, 12] on icon "plus" at bounding box center [208, 12] width 5 height 0
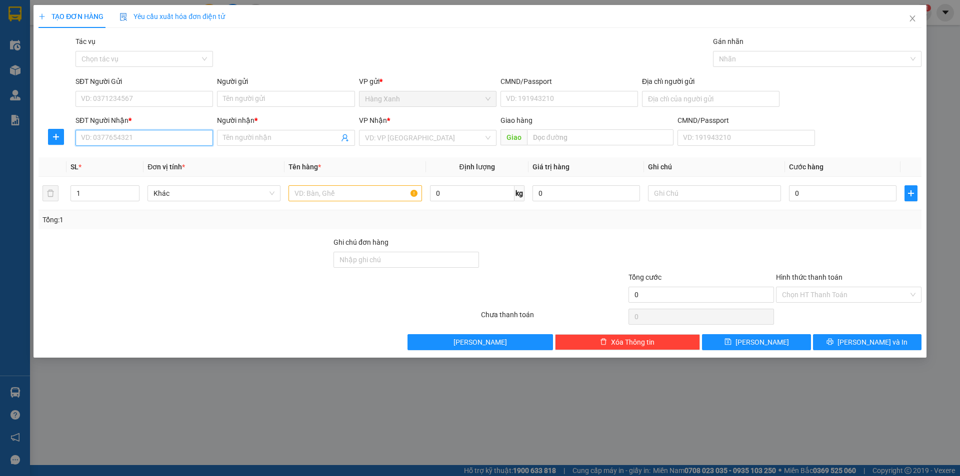
click at [98, 140] on input "SĐT Người Nhận *" at bounding box center [143, 138] width 137 height 16
click at [119, 156] on div "0982851789 - ĐỒNG" at bounding box center [143, 157] width 125 height 11
type input "0982851789"
type input "ĐỒNG"
type input "0982851789"
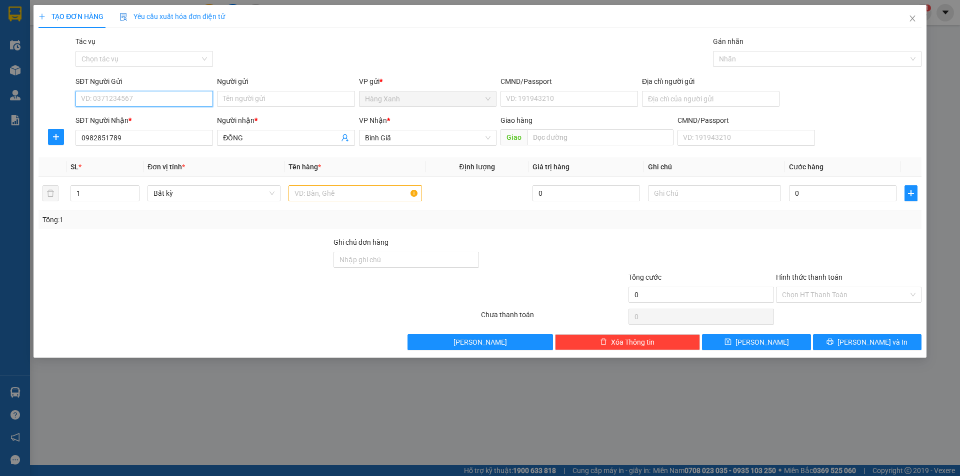
click at [144, 103] on input "SĐT Người Gửi" at bounding box center [143, 99] width 137 height 16
drag, startPoint x: 134, startPoint y: 117, endPoint x: 281, endPoint y: 176, distance: 157.7
click at [135, 117] on div "0908737892 - phi" at bounding box center [143, 118] width 125 height 11
type input "0908737892"
type input "phi"
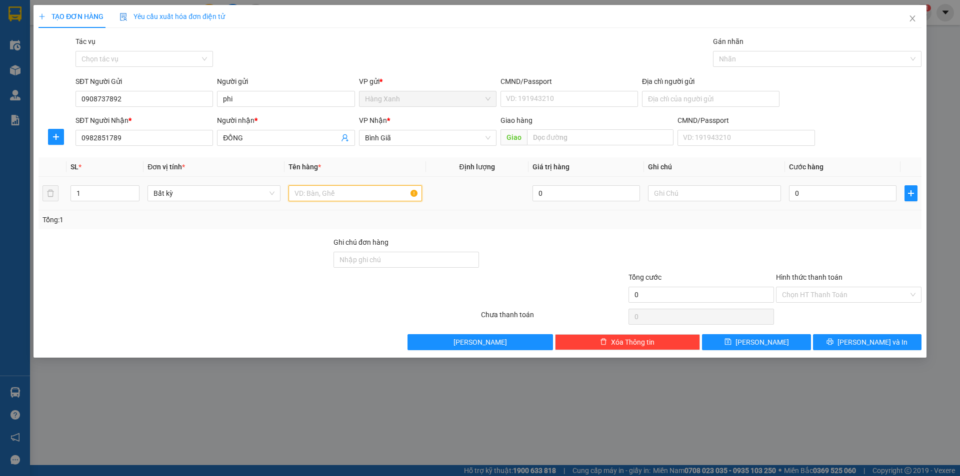
click at [306, 195] on input "text" at bounding box center [354, 193] width 133 height 16
type input "bao"
click at [854, 193] on input "0" at bounding box center [842, 193] width 107 height 16
type input "5"
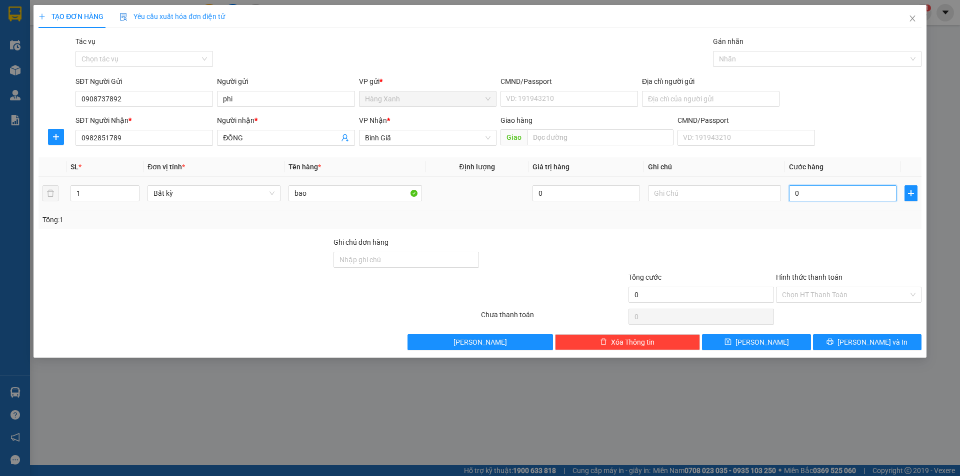
type input "5"
type input "50"
type input "50.000"
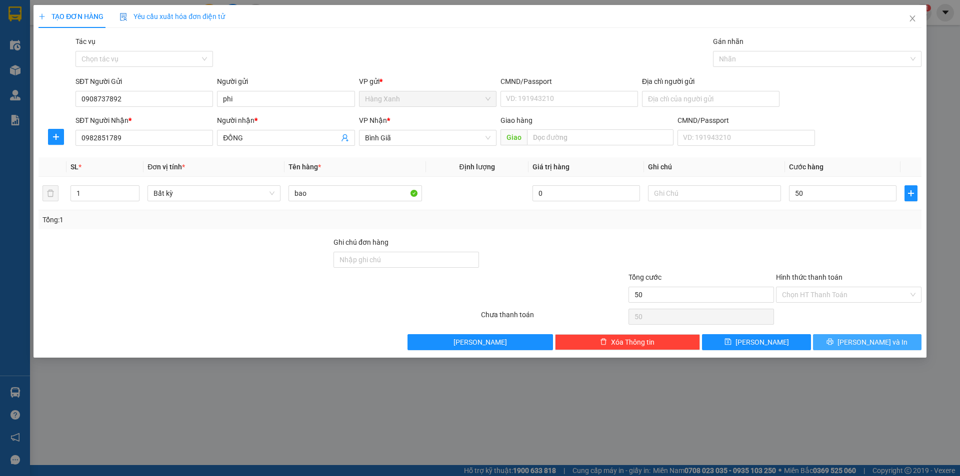
type input "50.000"
click at [878, 342] on span "[PERSON_NAME] và In" at bounding box center [872, 342] width 70 height 11
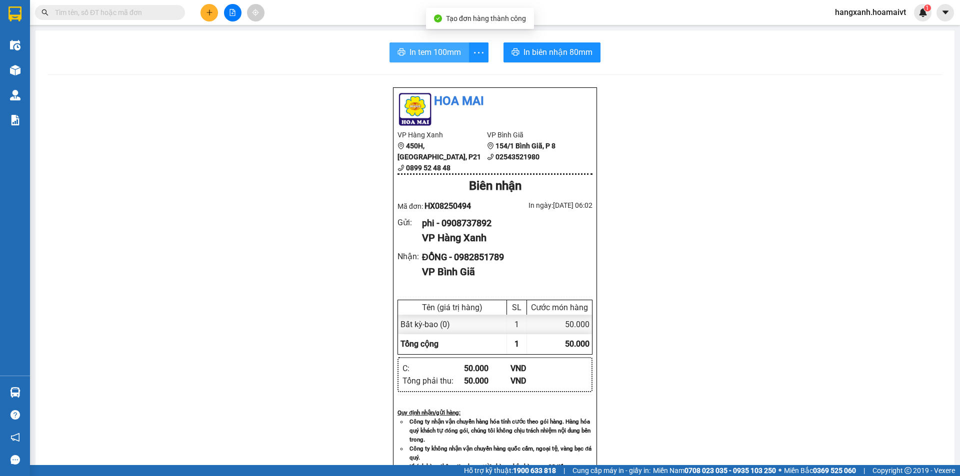
click at [438, 53] on span "In tem 100mm" at bounding box center [434, 52] width 51 height 12
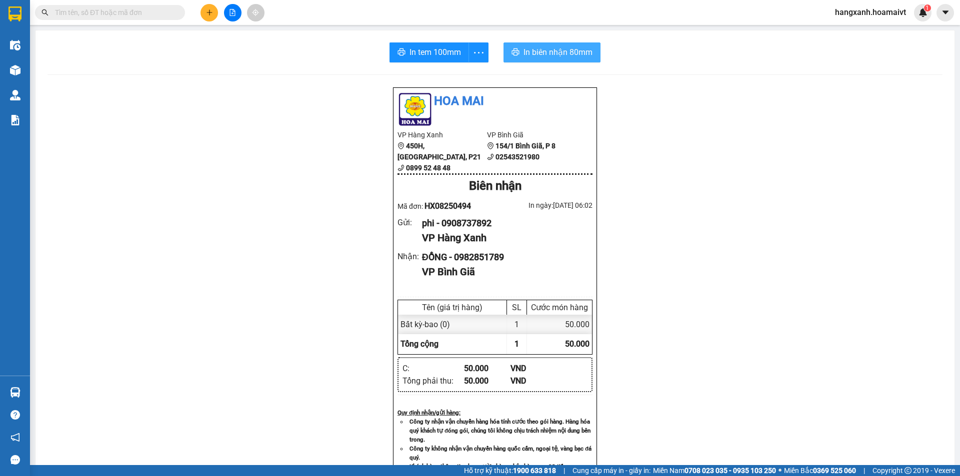
click at [541, 51] on span "In biên nhận 80mm" at bounding box center [557, 52] width 69 height 12
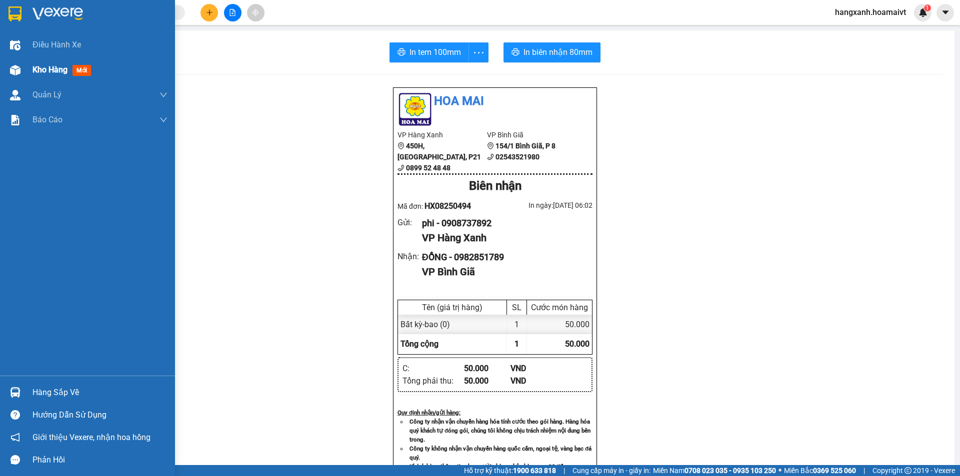
drag, startPoint x: 90, startPoint y: 63, endPoint x: 102, endPoint y: 73, distance: 16.0
click at [90, 62] on div "Kho hàng mới" at bounding box center [99, 69] width 135 height 25
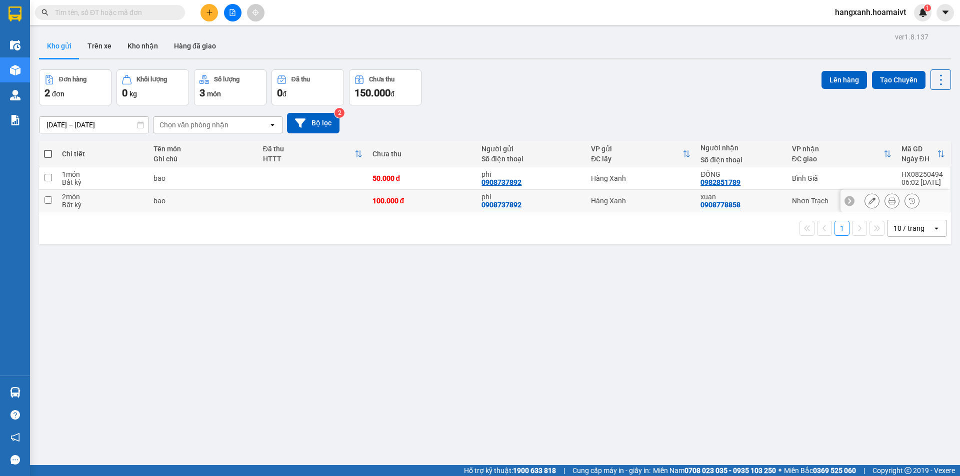
click at [776, 204] on td "xuan 0908778858" at bounding box center [740, 201] width 91 height 22
checkbox input "true"
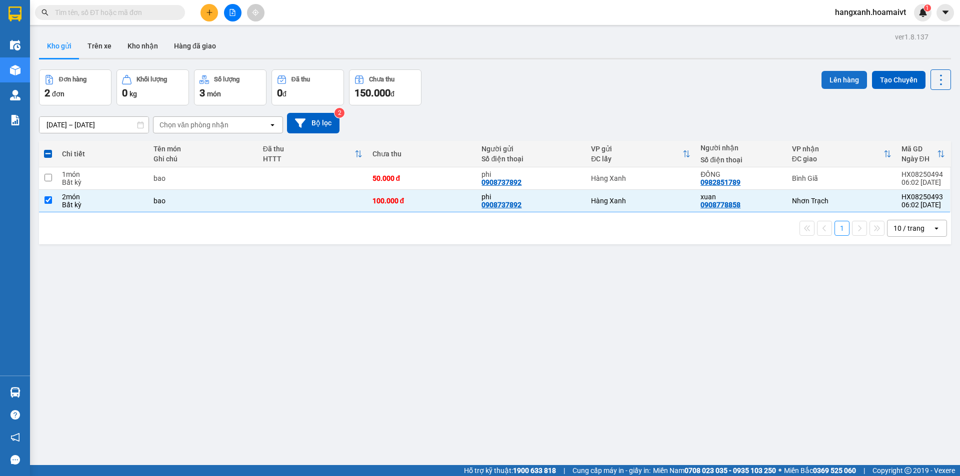
click at [832, 79] on button "Lên hàng" at bounding box center [843, 80] width 45 height 18
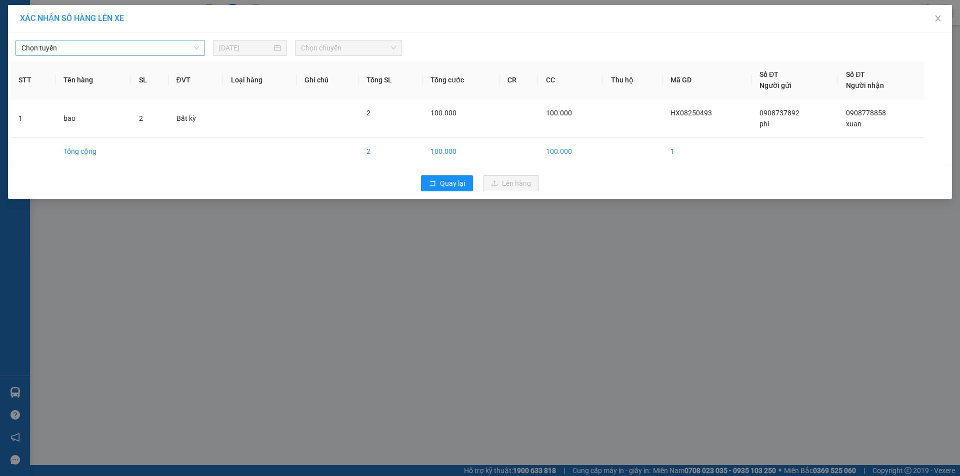
click at [87, 50] on span "Chọn tuyến" at bounding box center [109, 47] width 177 height 15
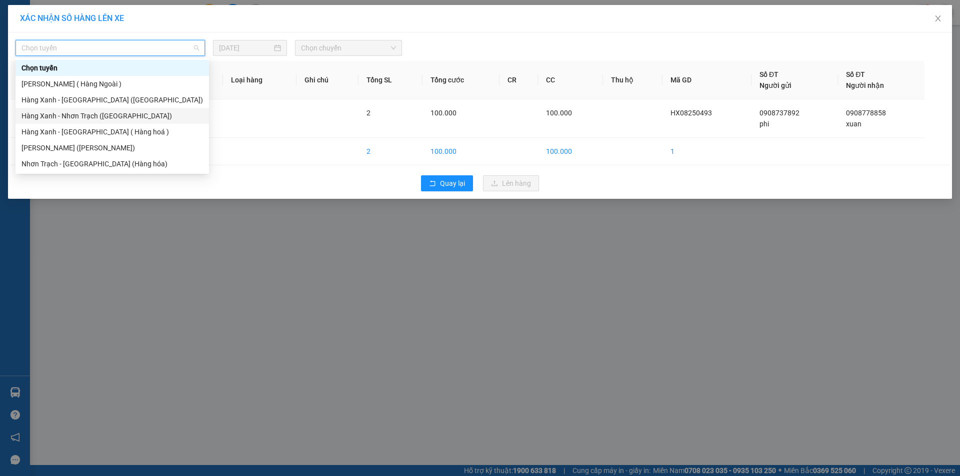
drag, startPoint x: 97, startPoint y: 116, endPoint x: 119, endPoint y: 107, distance: 24.2
click at [99, 116] on div "Hàng Xanh - Nhơn Trạch ([GEOGRAPHIC_DATA])" at bounding box center [111, 115] width 181 height 11
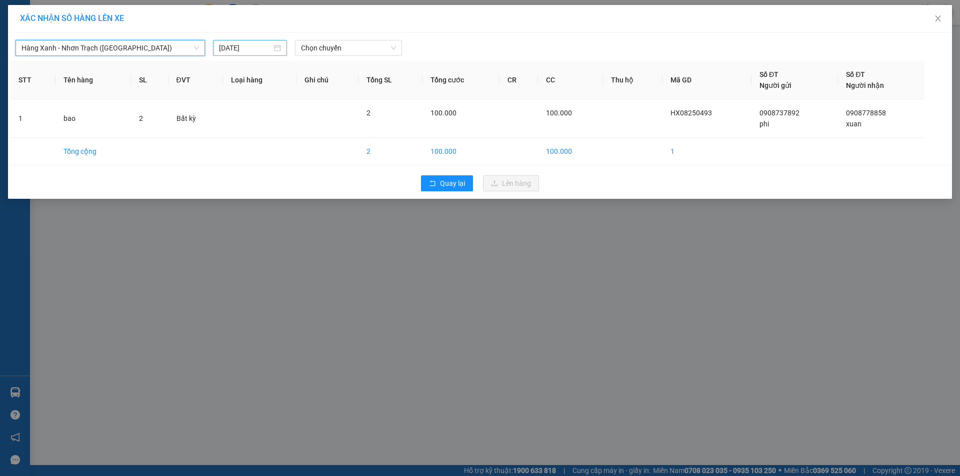
click at [267, 49] on input "[DATE]" at bounding box center [245, 47] width 53 height 11
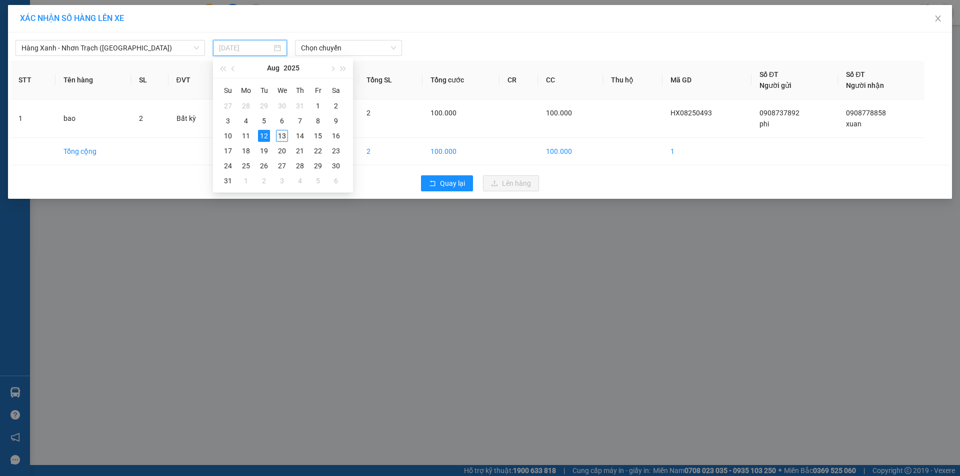
drag, startPoint x: 284, startPoint y: 136, endPoint x: 332, endPoint y: 49, distance: 98.9
click at [285, 131] on div "13" at bounding box center [282, 136] width 12 height 12
type input "[DATE]"
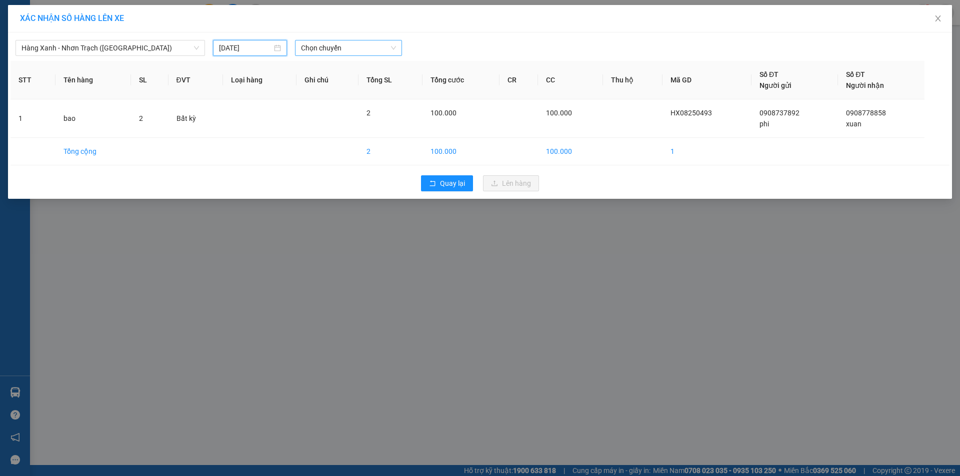
click at [332, 47] on span "Chọn chuyến" at bounding box center [348, 47] width 95 height 15
type input "0615"
drag, startPoint x: 360, startPoint y: 83, endPoint x: 368, endPoint y: 83, distance: 8.0
click at [365, 83] on div "Thêm chuyến " 06:15 "" at bounding box center [348, 84] width 106 height 17
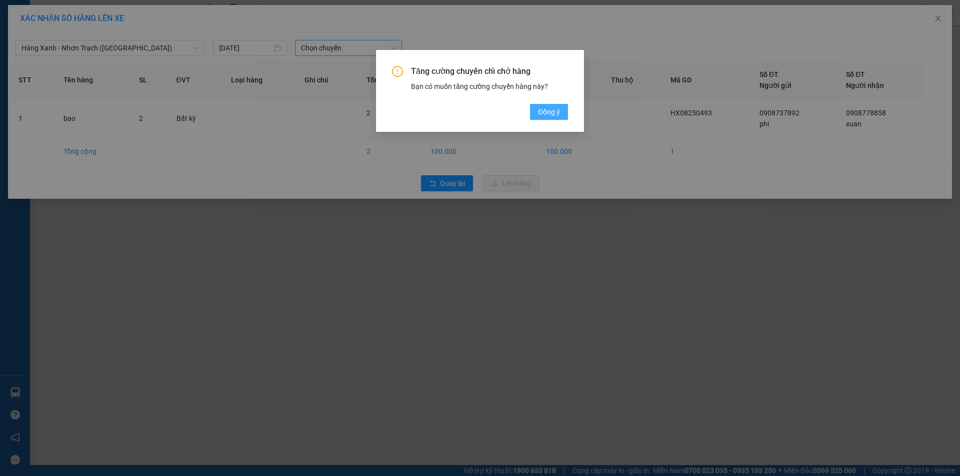
click at [546, 116] on span "Đồng ý" at bounding box center [549, 111] width 22 height 11
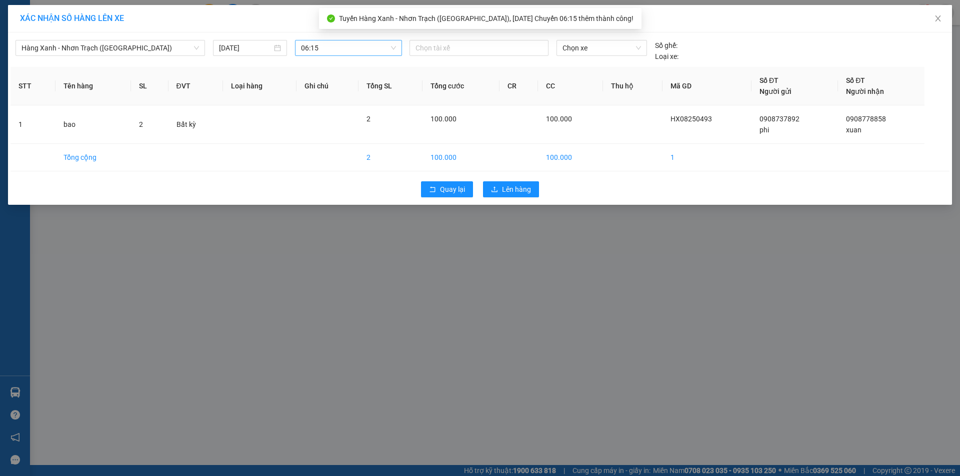
click at [487, 38] on div "Hàng Xanh - Nhơn Trạch (Hàng Hoá) [DATE] 06:15 Chọn tài xế Chọn xe Số ghế: Lo…" at bounding box center [479, 48] width 939 height 27
click at [485, 45] on div at bounding box center [479, 48] width 134 height 12
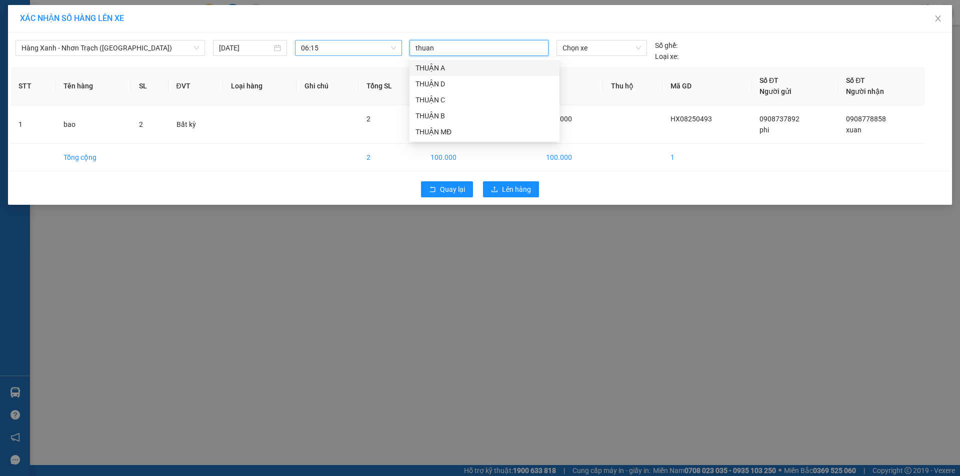
type input "thuan"
drag, startPoint x: 422, startPoint y: 134, endPoint x: 562, endPoint y: 69, distance: 154.1
click at [427, 130] on div "THUẬN MĐ" at bounding box center [484, 131] width 138 height 11
click at [588, 46] on span "Chọn xe" at bounding box center [601, 47] width 78 height 15
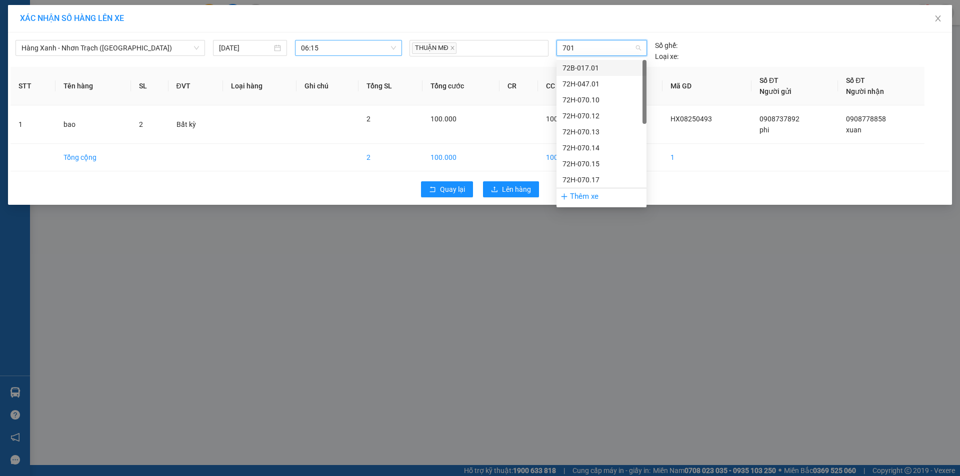
type input "7015"
click at [591, 83] on div "72H-070.15" at bounding box center [601, 83] width 78 height 11
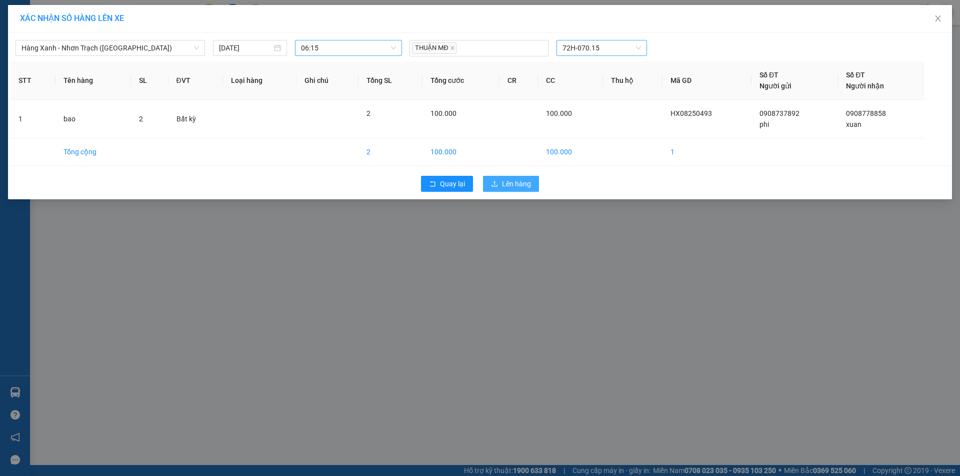
click at [526, 188] on span "Lên hàng" at bounding box center [516, 183] width 29 height 11
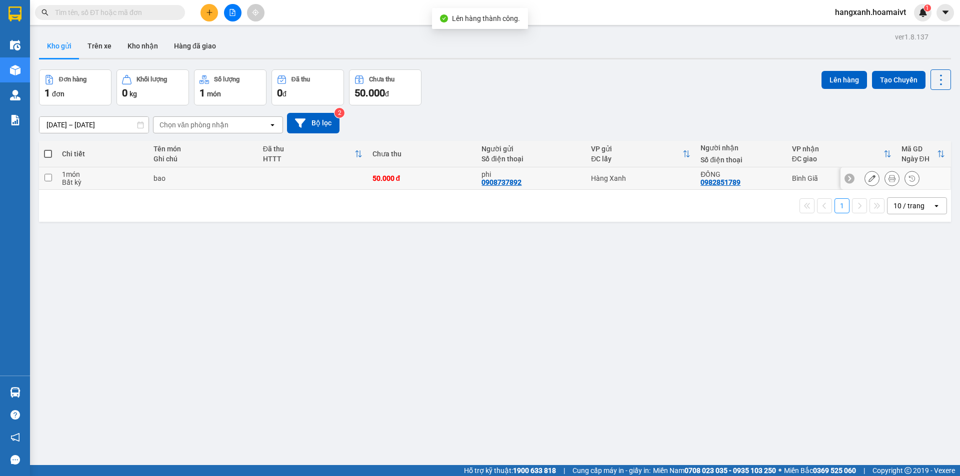
click at [553, 174] on div "phi" at bounding box center [530, 174] width 99 height 8
checkbox input "true"
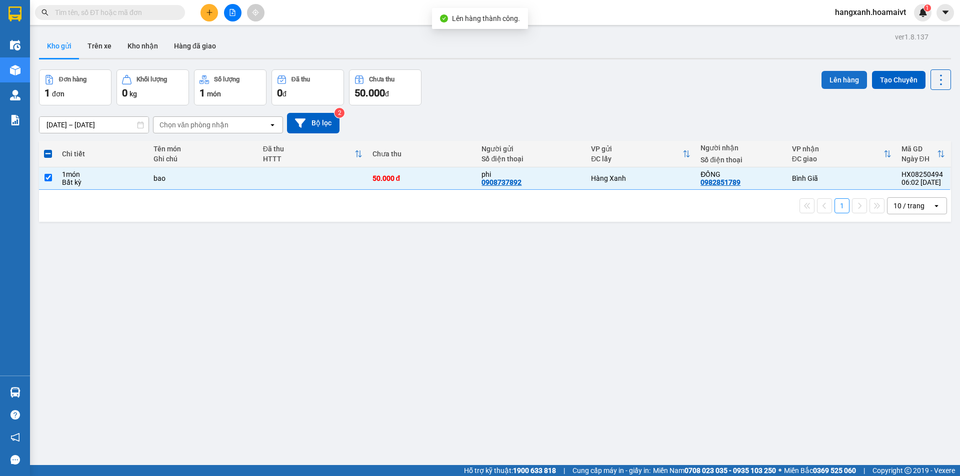
click at [830, 80] on button "Lên hàng" at bounding box center [843, 80] width 45 height 18
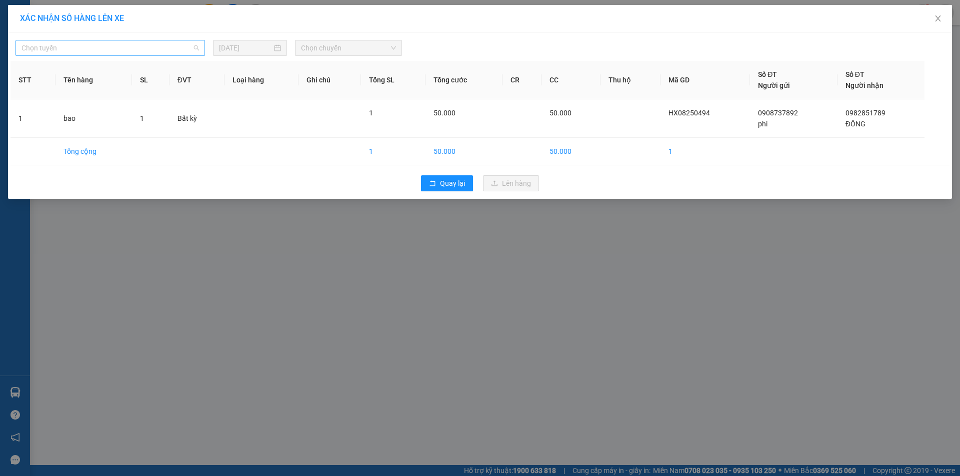
drag, startPoint x: 141, startPoint y: 41, endPoint x: 139, endPoint y: 46, distance: 5.1
click at [139, 46] on span "Chọn tuyến" at bounding box center [109, 47] width 177 height 15
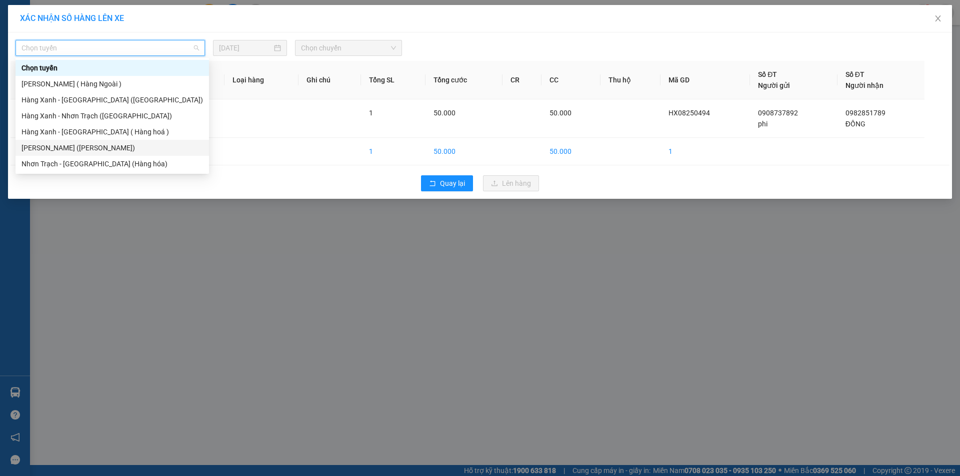
drag, startPoint x: 79, startPoint y: 147, endPoint x: 201, endPoint y: 123, distance: 123.8
click at [81, 145] on div "[PERSON_NAME] ([PERSON_NAME])" at bounding box center [111, 147] width 181 height 11
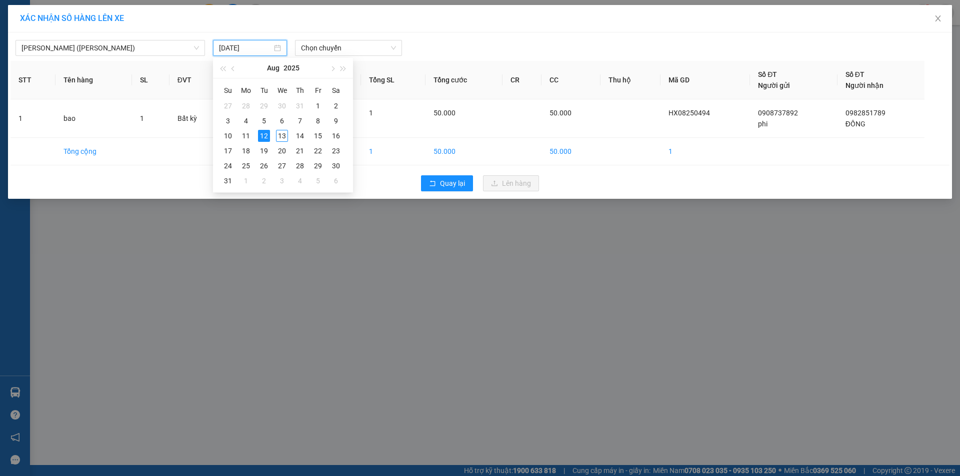
click at [270, 49] on input "[DATE]" at bounding box center [245, 47] width 53 height 11
drag, startPoint x: 281, startPoint y: 137, endPoint x: 334, endPoint y: 64, distance: 90.2
click at [281, 135] on div "13" at bounding box center [282, 136] width 12 height 12
type input "[DATE]"
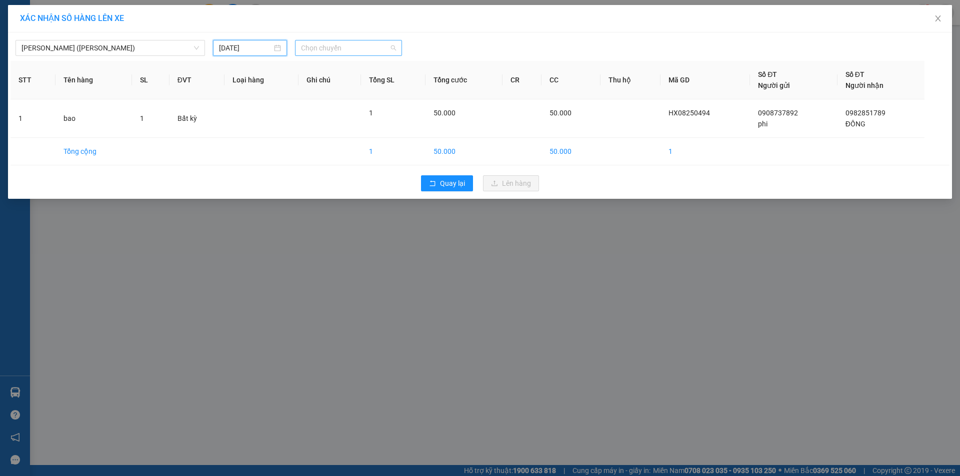
click at [333, 51] on span "Chọn chuyến" at bounding box center [348, 47] width 95 height 15
type input "0615"
drag, startPoint x: 363, startPoint y: 83, endPoint x: 372, endPoint y: 85, distance: 9.7
click at [363, 83] on div "Thêm chuyến " 06:15 "" at bounding box center [348, 84] width 106 height 17
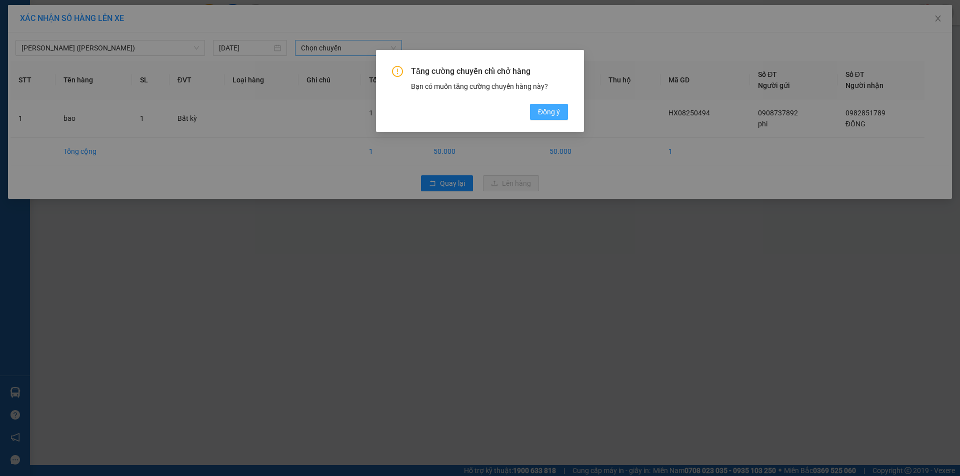
click at [554, 113] on span "Đồng ý" at bounding box center [549, 111] width 22 height 11
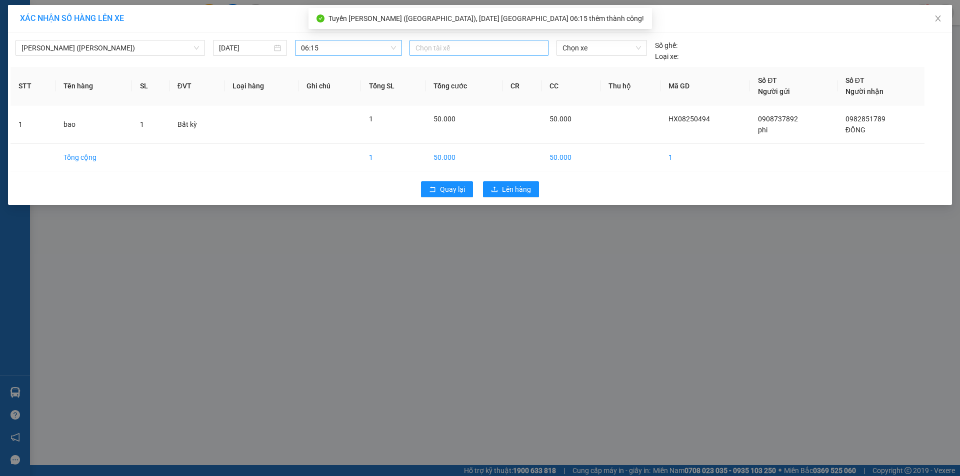
click at [484, 52] on div at bounding box center [479, 48] width 134 height 12
type input "thuan"
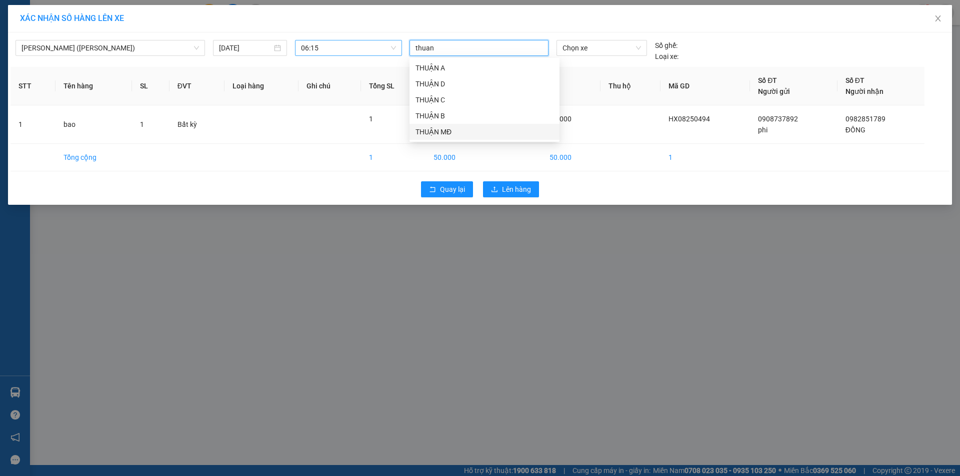
click at [427, 132] on div "THUẬN MĐ" at bounding box center [484, 131] width 138 height 11
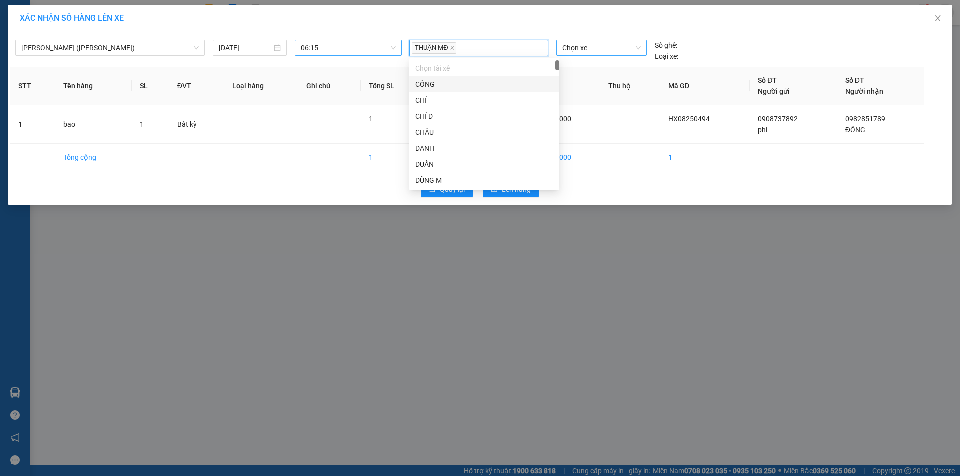
click at [572, 51] on span "Chọn xe" at bounding box center [601, 47] width 78 height 15
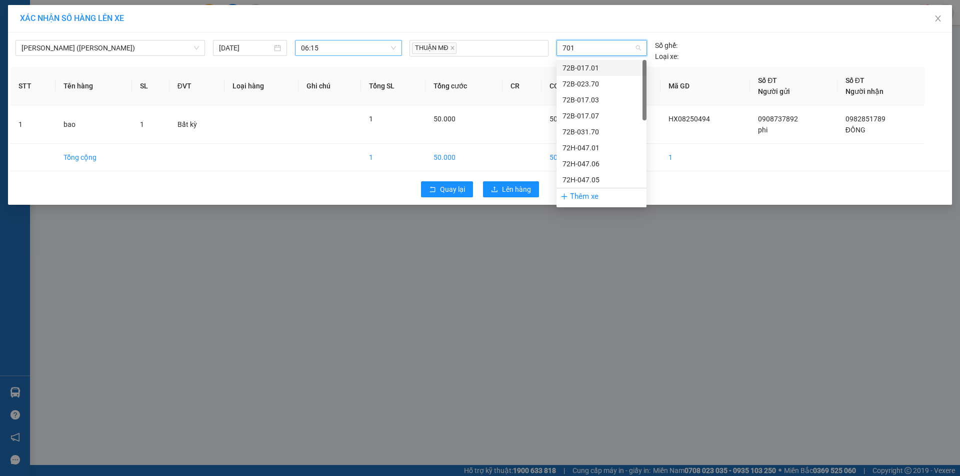
type input "7015"
drag, startPoint x: 575, startPoint y: 81, endPoint x: 558, endPoint y: 124, distance: 46.2
click at [576, 81] on div "72H-070.15" at bounding box center [601, 83] width 78 height 11
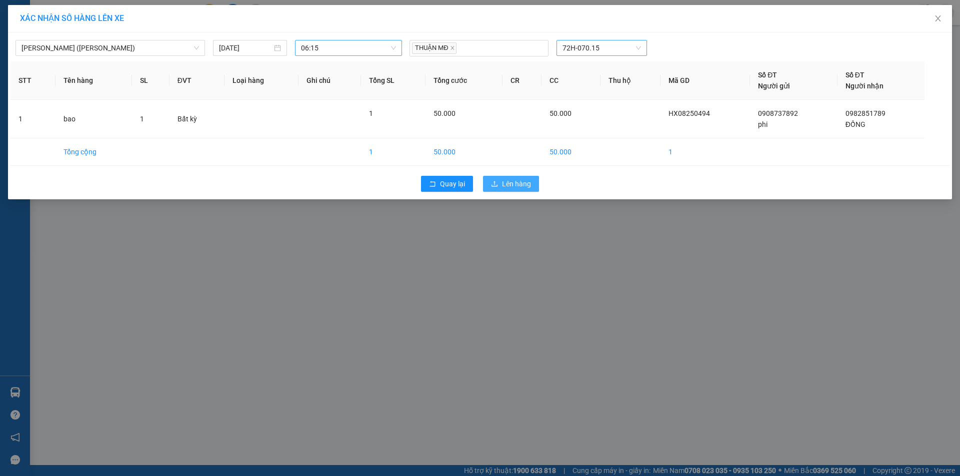
click at [521, 182] on span "Lên hàng" at bounding box center [516, 183] width 29 height 11
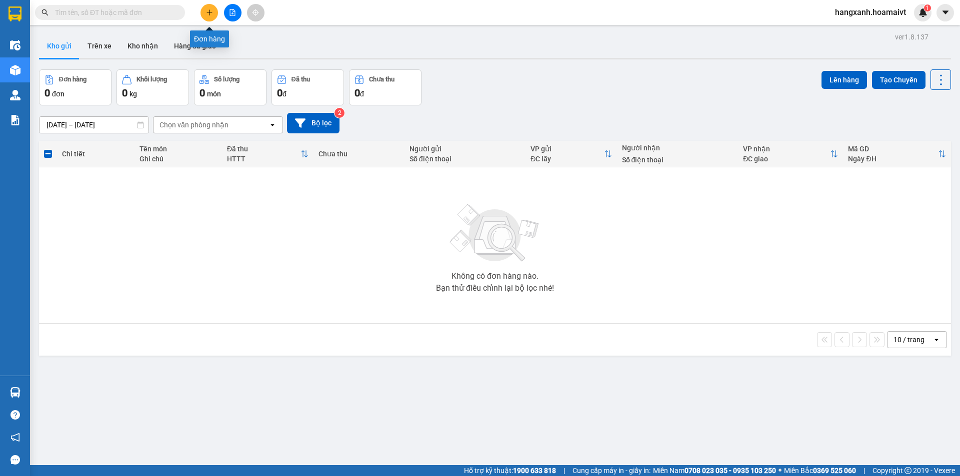
click at [204, 14] on button at bounding box center [208, 12] width 17 height 17
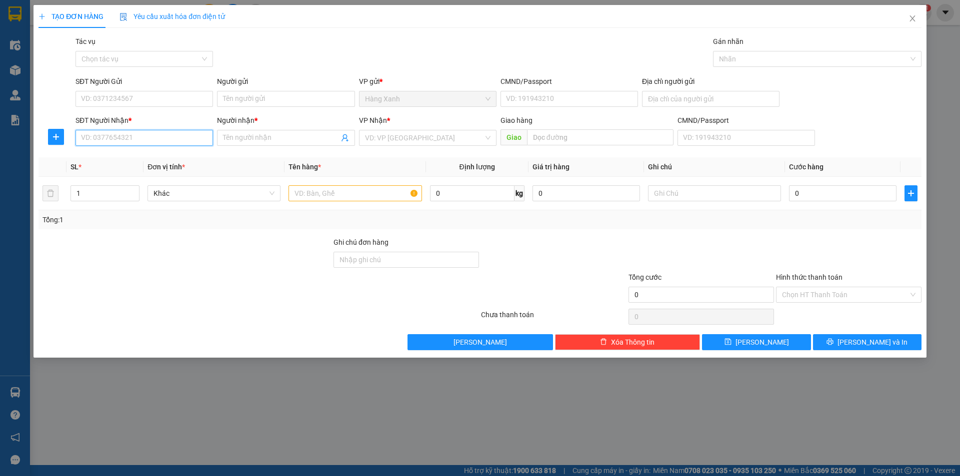
drag, startPoint x: 158, startPoint y: 144, endPoint x: 179, endPoint y: 146, distance: 21.1
click at [164, 144] on input "SĐT Người Nhận *" at bounding box center [143, 138] width 137 height 16
type input "0906777295"
click at [259, 140] on input "Người nhận *" at bounding box center [280, 137] width 115 height 11
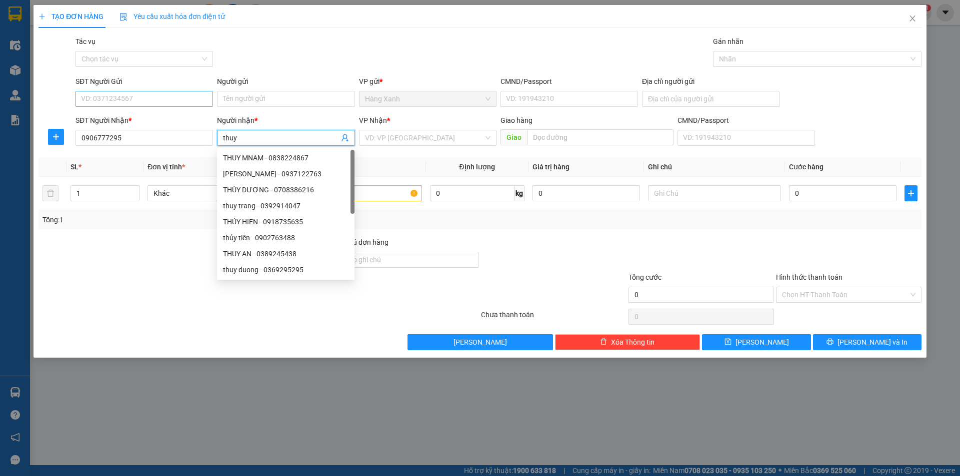
type input "thuy"
click at [107, 101] on input "SĐT Người Gửi" at bounding box center [143, 99] width 137 height 16
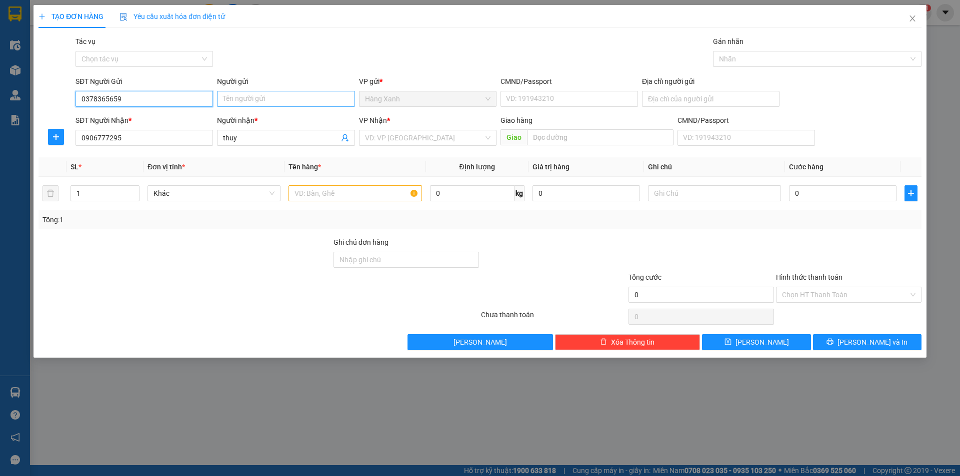
type input "0378365659"
click at [260, 98] on input "Người gửi" at bounding box center [285, 99] width 137 height 16
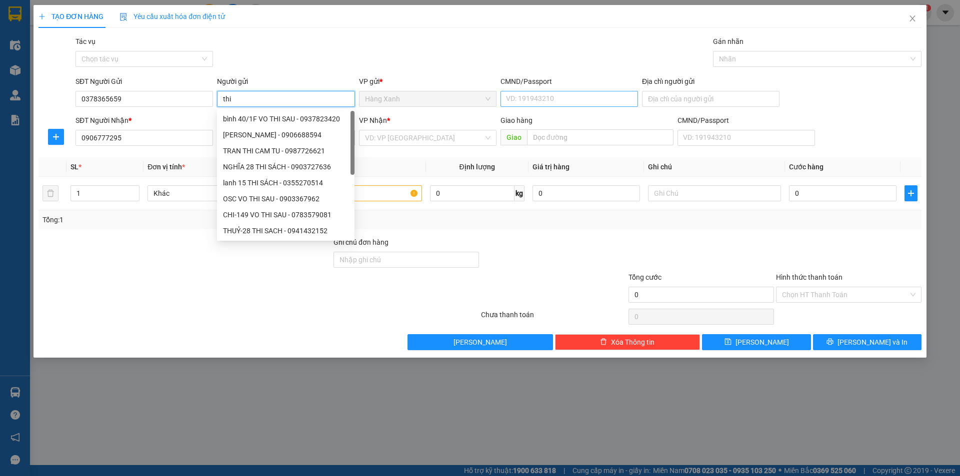
type input "thi"
click at [610, 103] on input "CMND/Passport" at bounding box center [568, 99] width 137 height 16
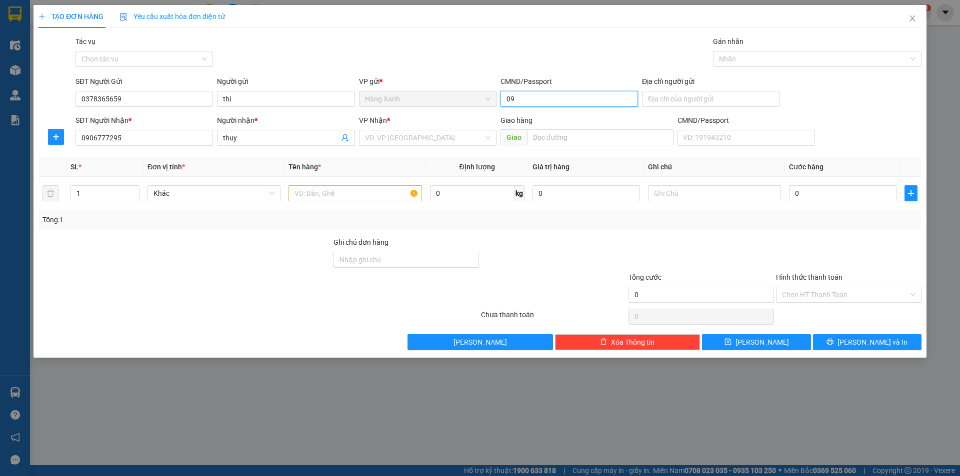
type input "0"
type input "091085000005"
click at [374, 137] on input "search" at bounding box center [424, 137] width 118 height 15
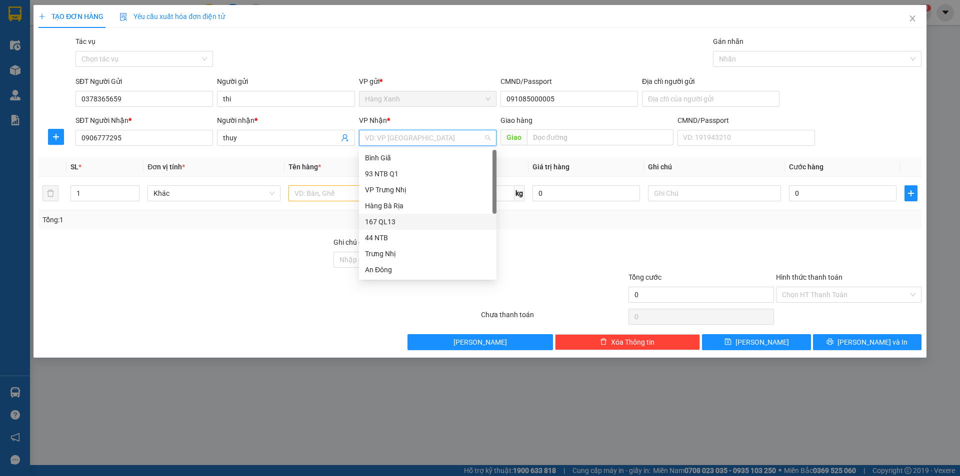
scroll to position [80, 0]
drag, startPoint x: 405, startPoint y: 252, endPoint x: 565, endPoint y: 97, distance: 223.4
click at [408, 251] on div "HANG NGOAI" at bounding box center [427, 253] width 125 height 11
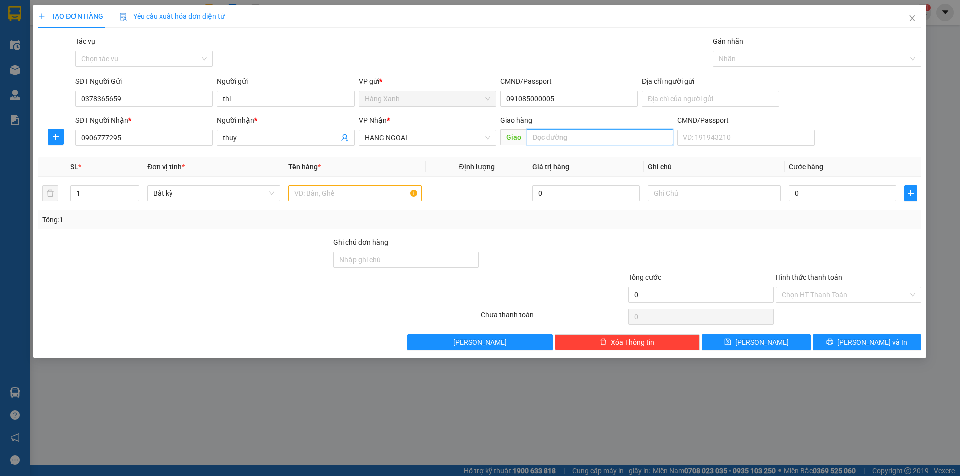
click at [587, 135] on input "text" at bounding box center [600, 137] width 146 height 16
type input "phuoc hoa"
click at [315, 193] on input "text" at bounding box center [354, 193] width 133 height 16
type input "4"
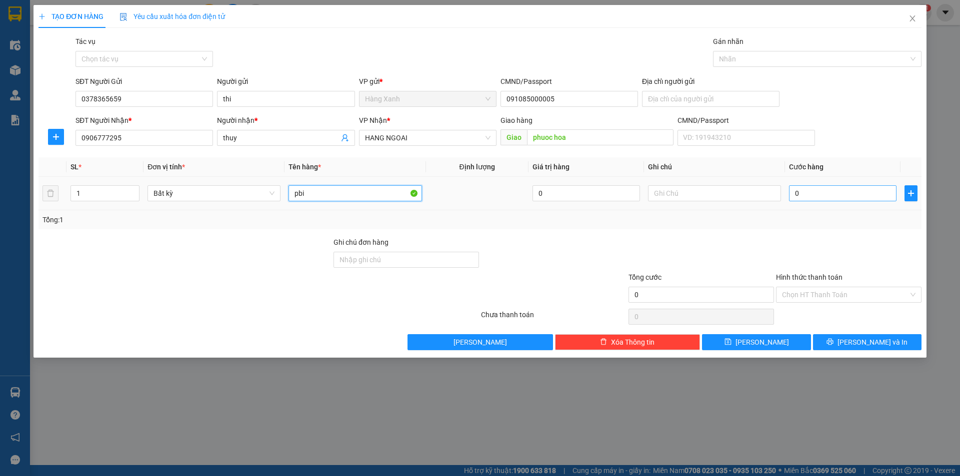
type input "pbi"
click at [873, 196] on input "0" at bounding box center [842, 193] width 107 height 16
type input "4"
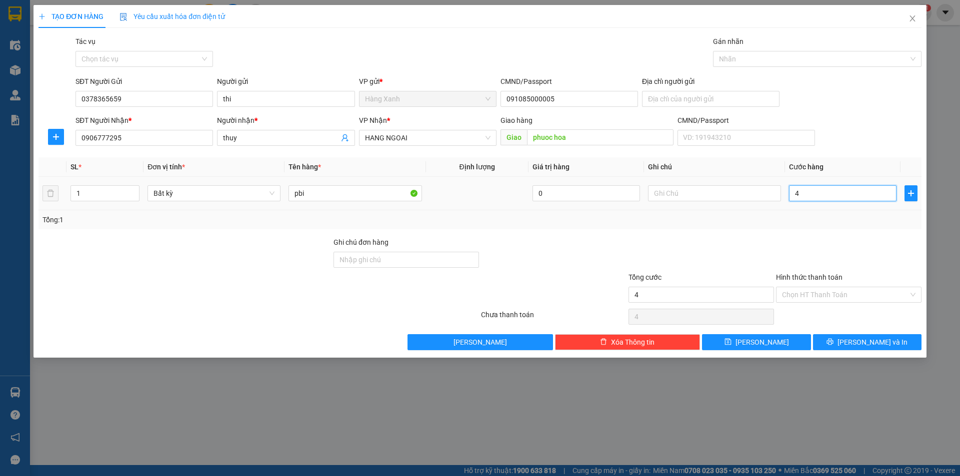
type input "40"
type input "40.000"
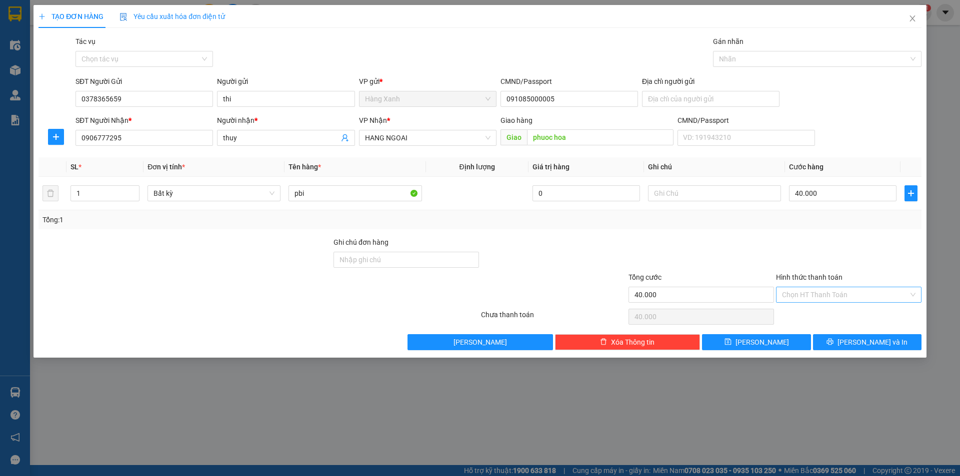
click at [863, 293] on input "Hình thức thanh toán" at bounding box center [845, 294] width 126 height 15
click at [812, 313] on div "Tại văn phòng" at bounding box center [848, 314] width 133 height 11
type input "0"
click at [842, 338] on button "[PERSON_NAME] và In" at bounding box center [867, 342] width 108 height 16
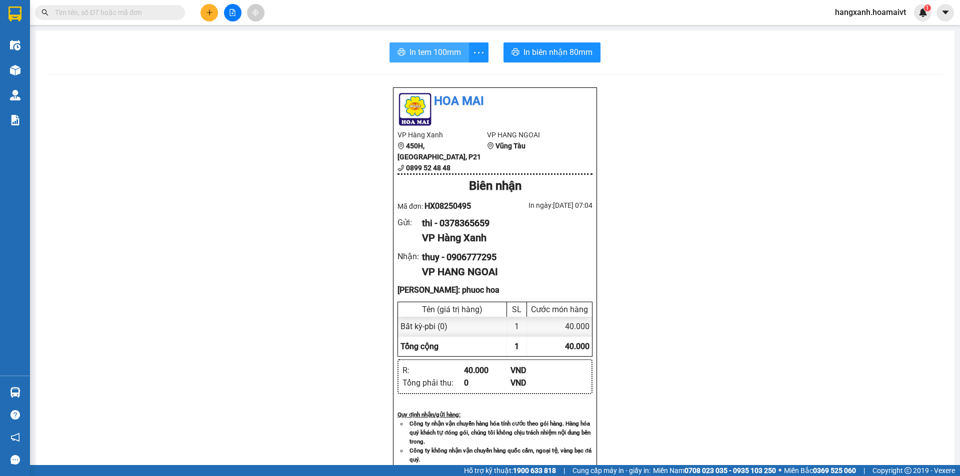
click at [443, 50] on span "In tem 100mm" at bounding box center [434, 52] width 51 height 12
click at [543, 45] on button "In biên nhận 80mm" at bounding box center [551, 52] width 97 height 20
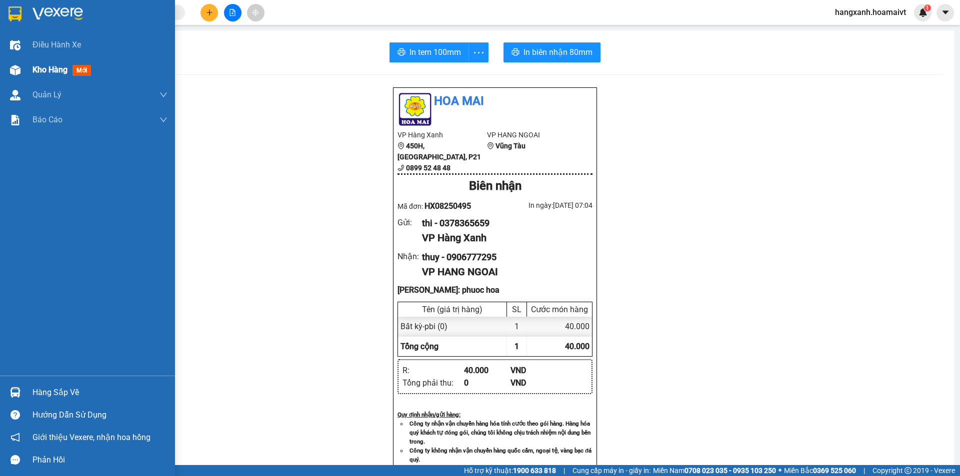
click at [86, 70] on span "mới" at bounding box center [81, 70] width 18 height 11
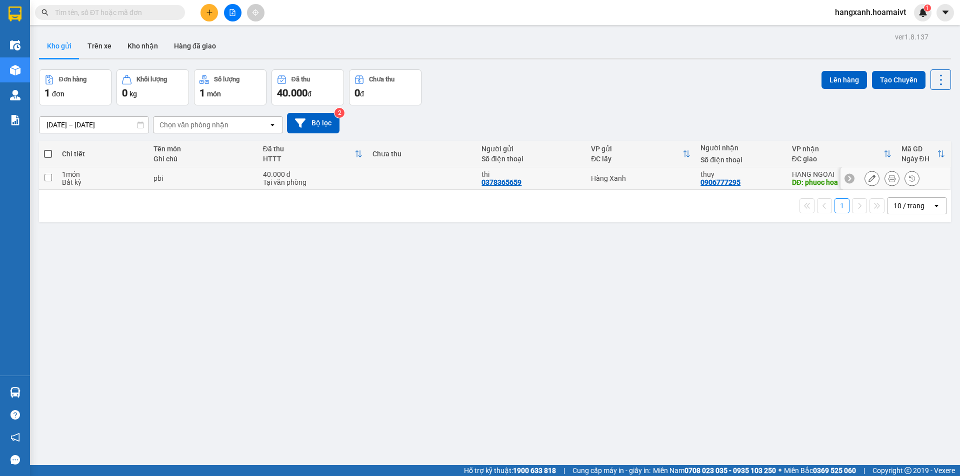
click at [447, 173] on td at bounding box center [421, 178] width 109 height 22
checkbox input "true"
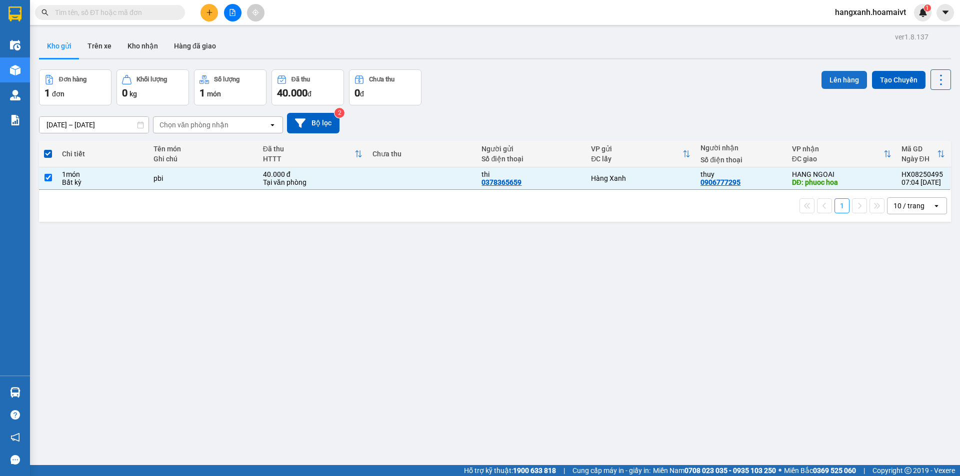
click at [843, 78] on button "Lên hàng" at bounding box center [843, 80] width 45 height 18
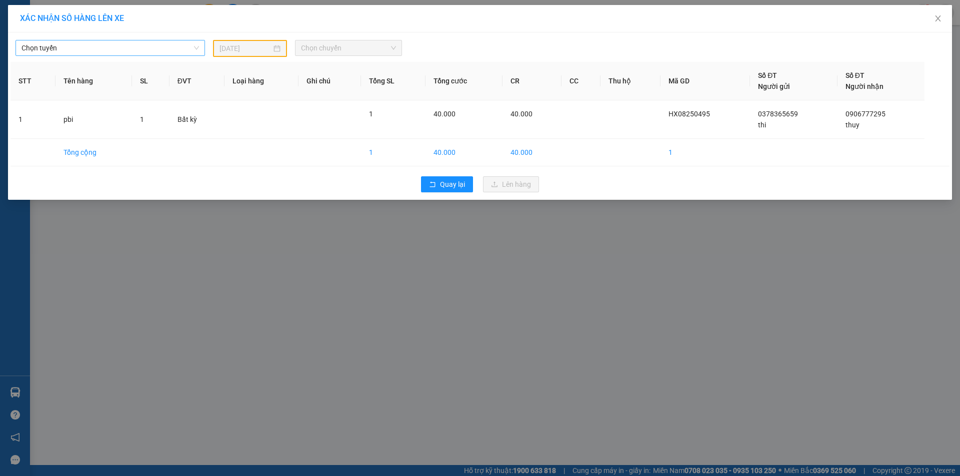
click at [108, 45] on span "Chọn tuyến" at bounding box center [109, 47] width 177 height 15
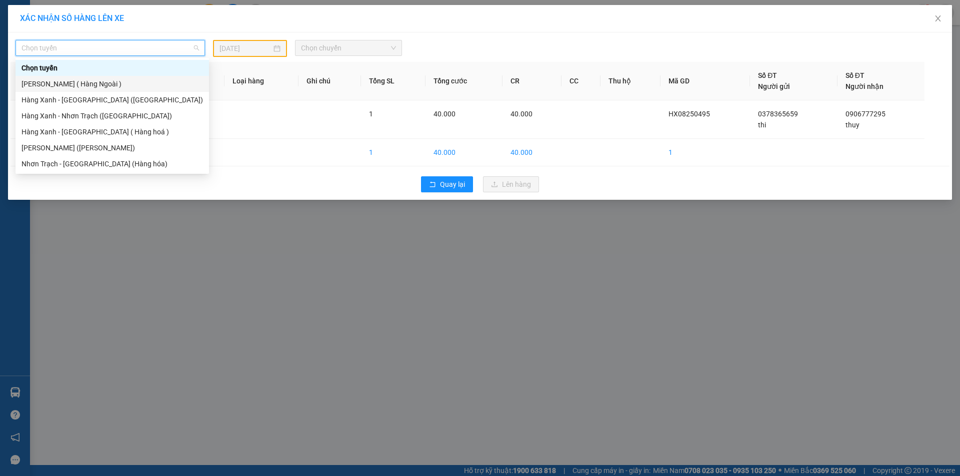
drag, startPoint x: 79, startPoint y: 81, endPoint x: 206, endPoint y: 69, distance: 127.5
click at [81, 81] on div "[PERSON_NAME] ( Hàng Ngoài )" at bounding box center [111, 83] width 181 height 11
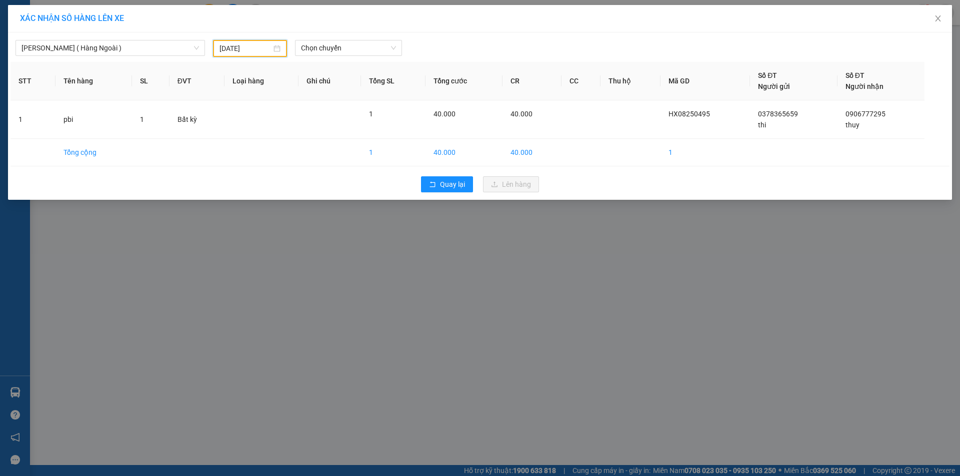
click at [240, 51] on input "[DATE]" at bounding box center [245, 48] width 52 height 11
drag, startPoint x: 280, startPoint y: 135, endPoint x: 328, endPoint y: 68, distance: 82.5
click at [284, 127] on tbody "27 28 29 30 31 1 2 3 4 5 6 7 8 9 10 11 12 13 14 15 16 17 18 19 20 21 22 23 24 2…" at bounding box center [282, 144] width 126 height 90
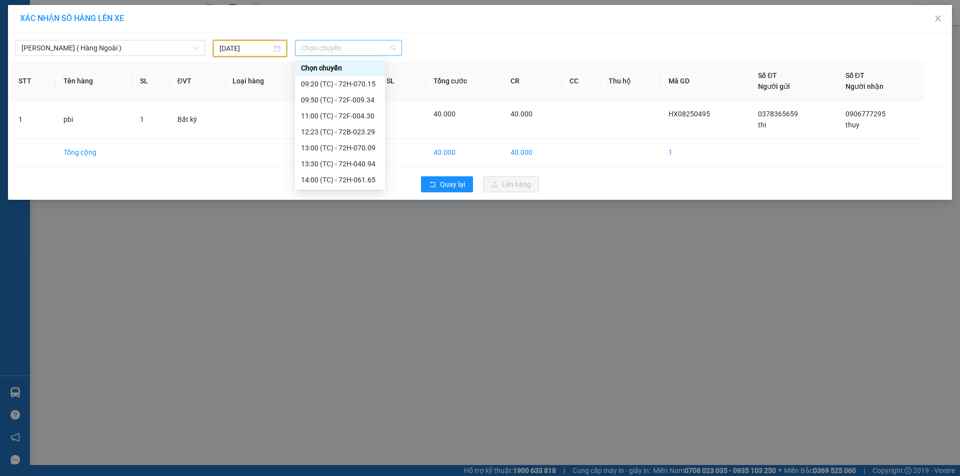
click at [338, 49] on span "Chọn chuyến" at bounding box center [348, 47] width 95 height 15
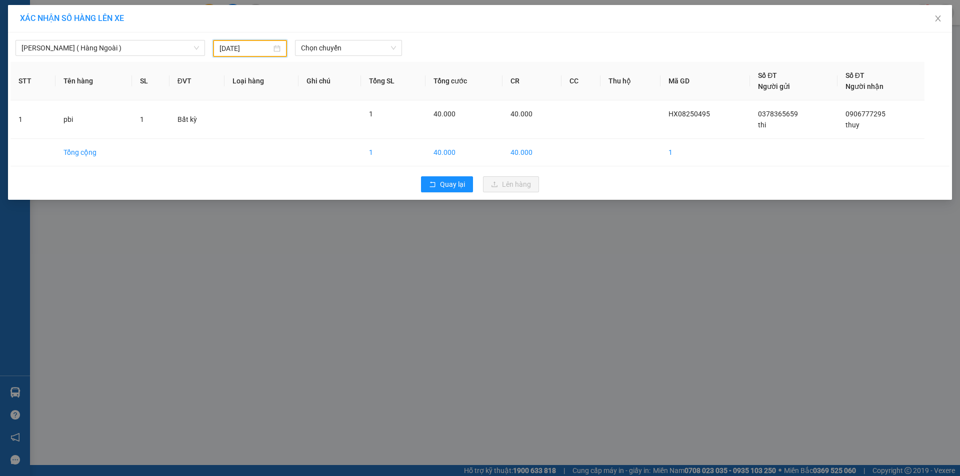
click at [269, 44] on input "[DATE]" at bounding box center [245, 48] width 52 height 11
click at [280, 139] on div "13" at bounding box center [282, 137] width 12 height 12
type input "[DATE]"
click at [337, 51] on span "Chọn chuyến" at bounding box center [348, 47] width 95 height 15
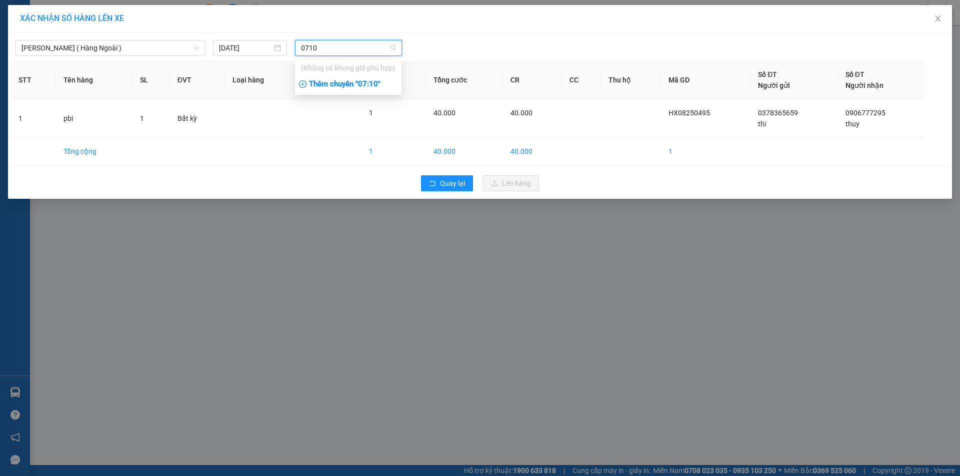
type input "0710"
click at [354, 82] on div "Thêm chuyến " 07:10 "" at bounding box center [348, 84] width 106 height 17
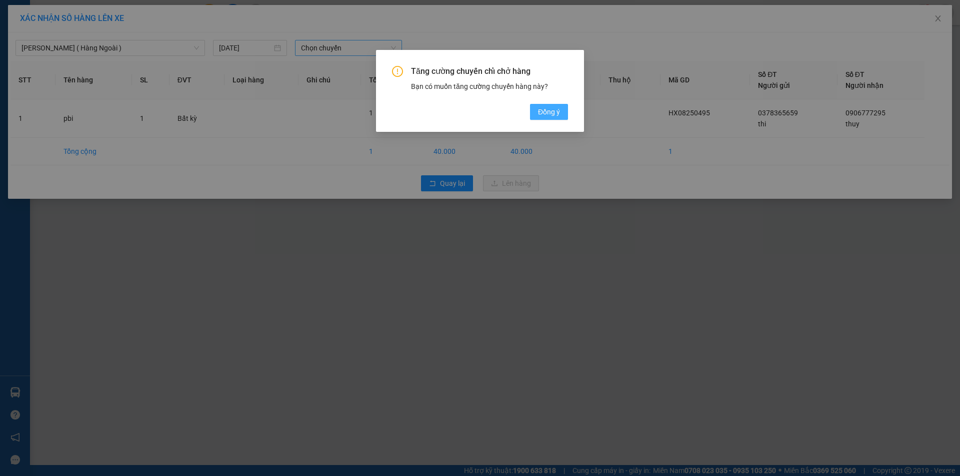
click at [552, 112] on span "Đồng ý" at bounding box center [549, 111] width 22 height 11
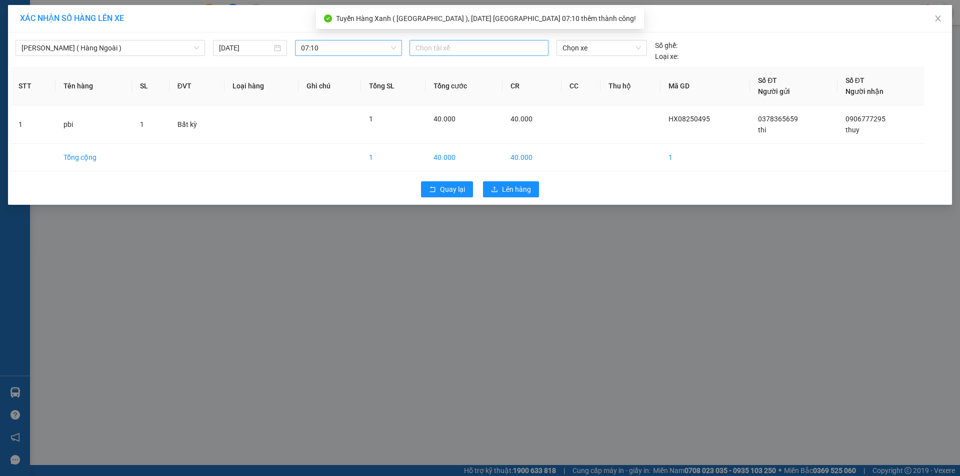
click at [487, 49] on div at bounding box center [479, 48] width 134 height 12
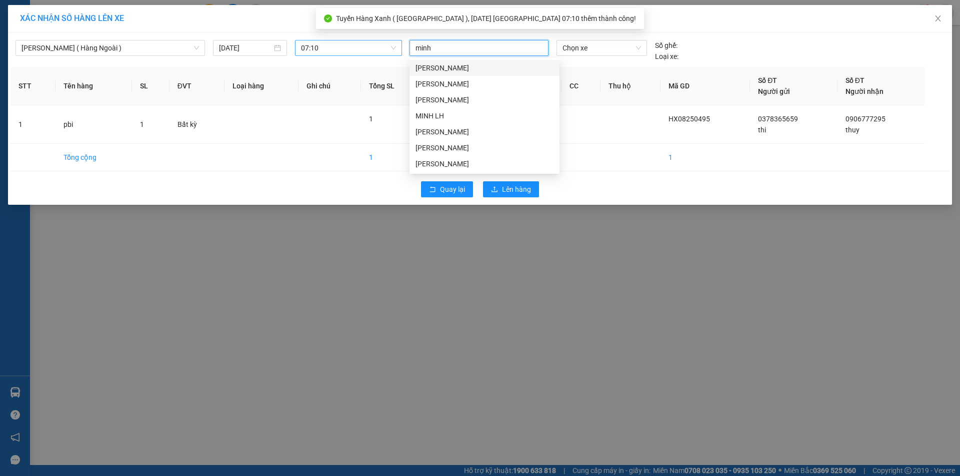
type input "minh"
click at [429, 140] on div "[PERSON_NAME]" at bounding box center [484, 148] width 150 height 16
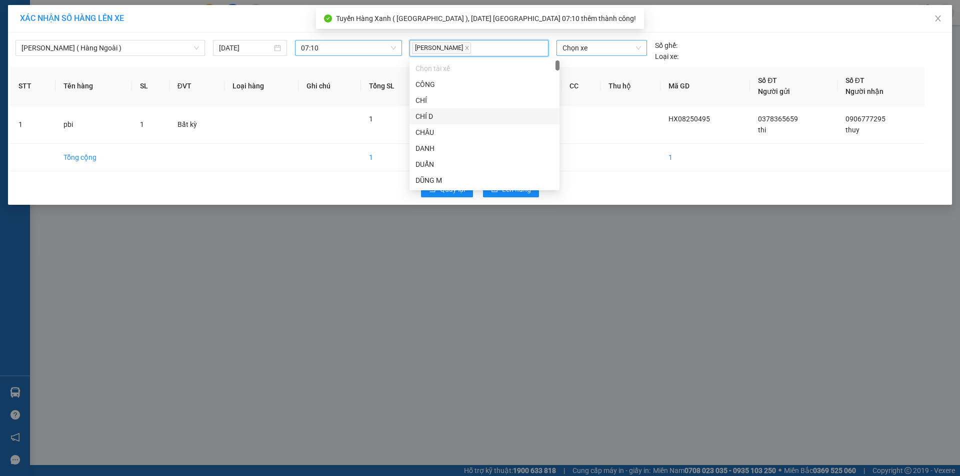
click at [622, 48] on span "Chọn xe" at bounding box center [601, 47] width 78 height 15
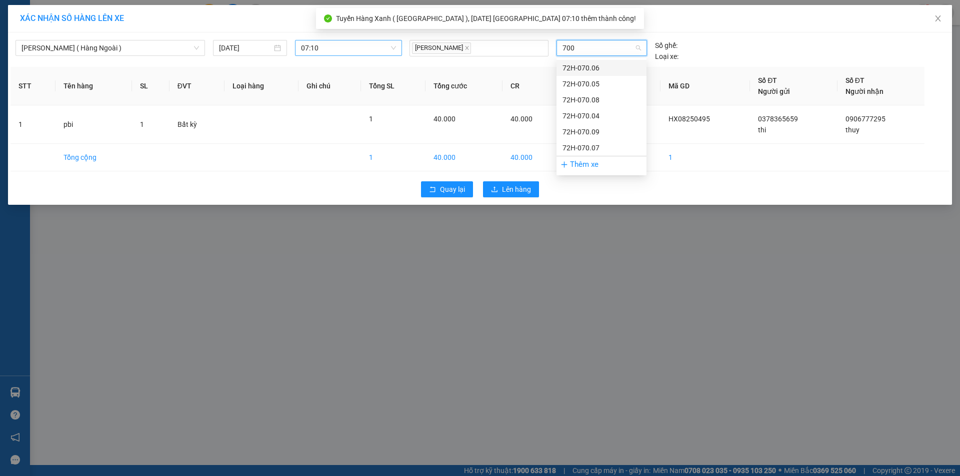
type input "7006"
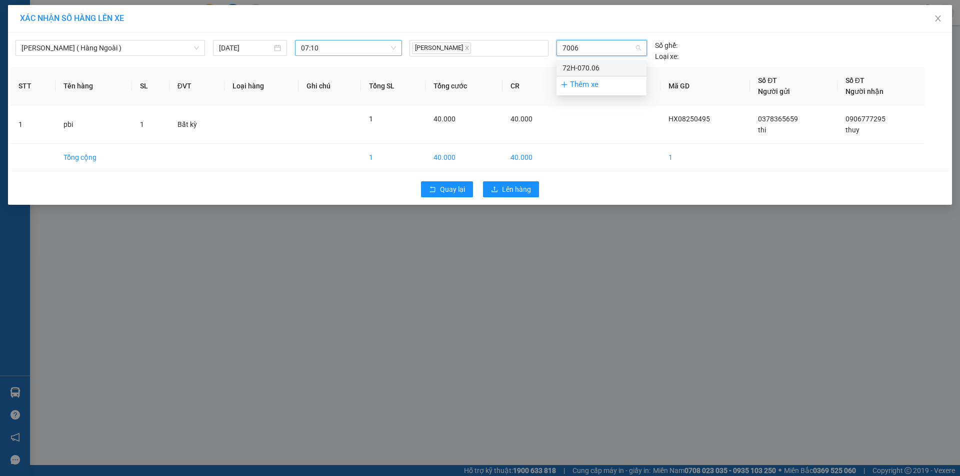
click at [614, 70] on div "72H-070.06" at bounding box center [601, 67] width 78 height 11
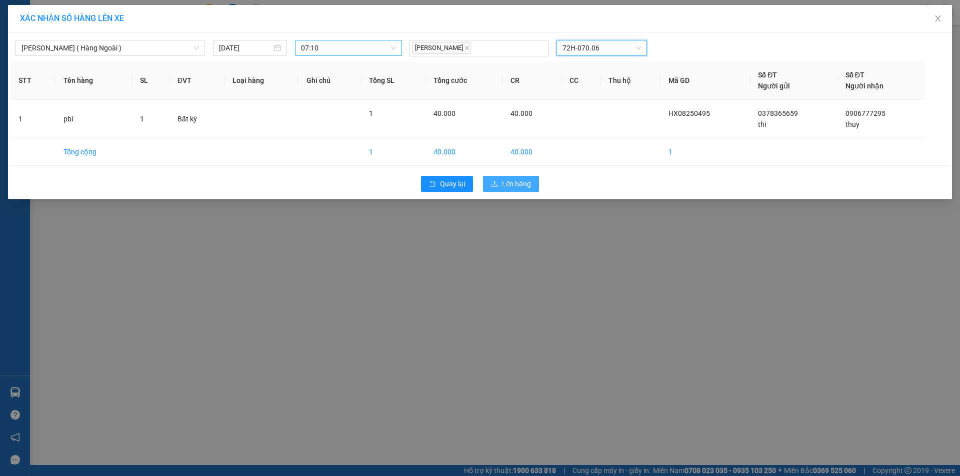
click at [527, 186] on span "Lên hàng" at bounding box center [516, 183] width 29 height 11
